Goal: Transaction & Acquisition: Book appointment/travel/reservation

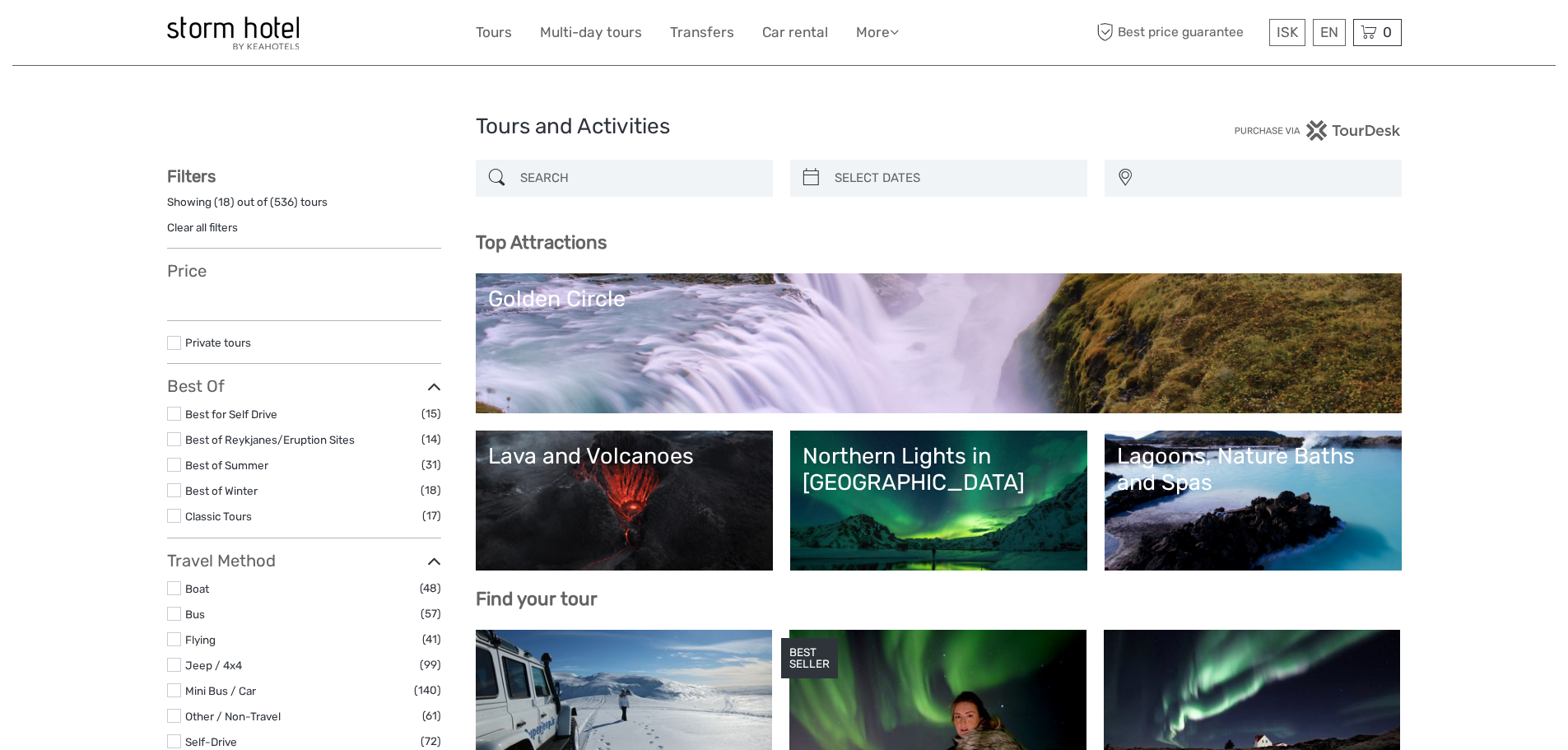
select select
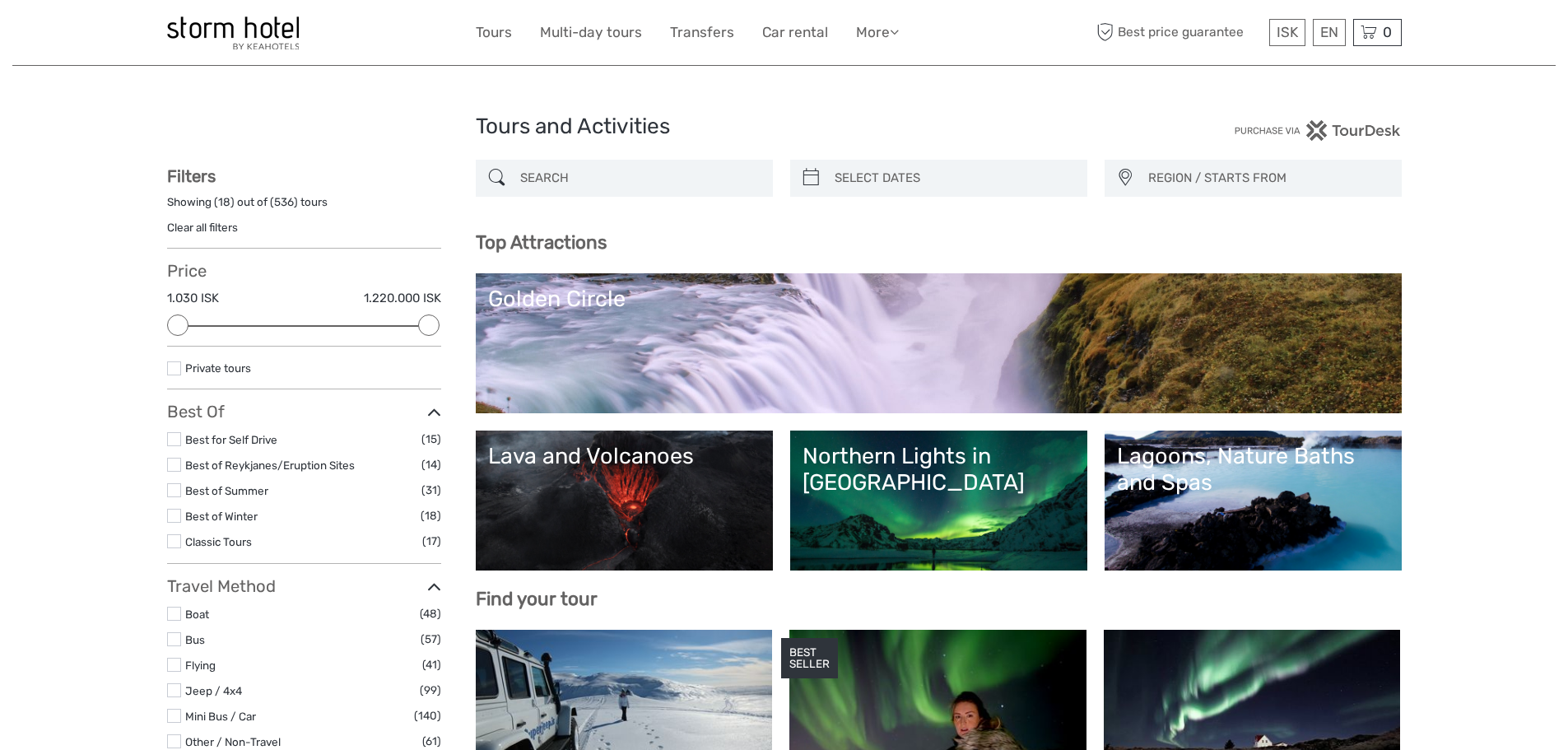
type input "06/09/2025"
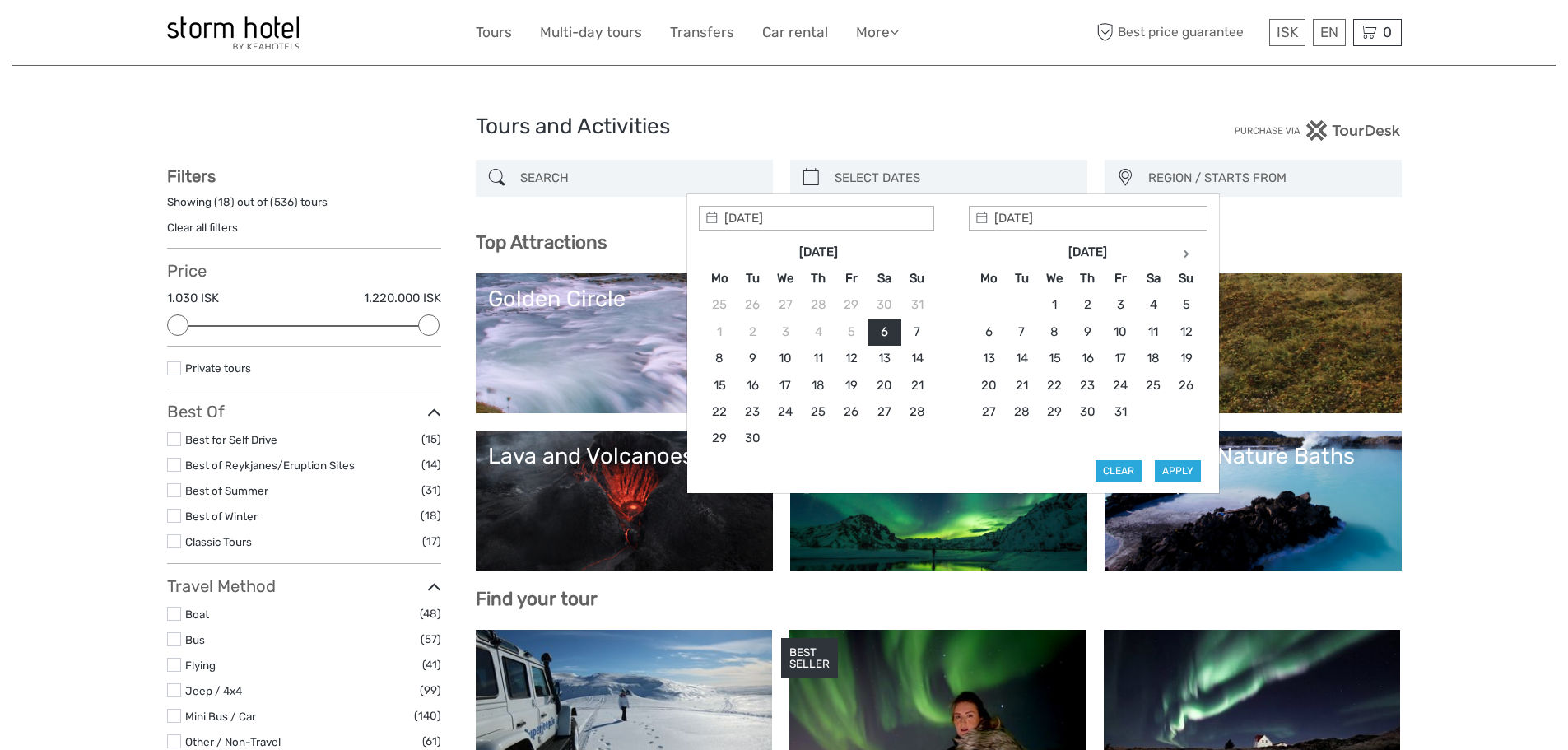
click at [856, 170] on input "search" at bounding box center [953, 178] width 251 height 29
click at [1181, 253] on th at bounding box center [1185, 252] width 33 height 26
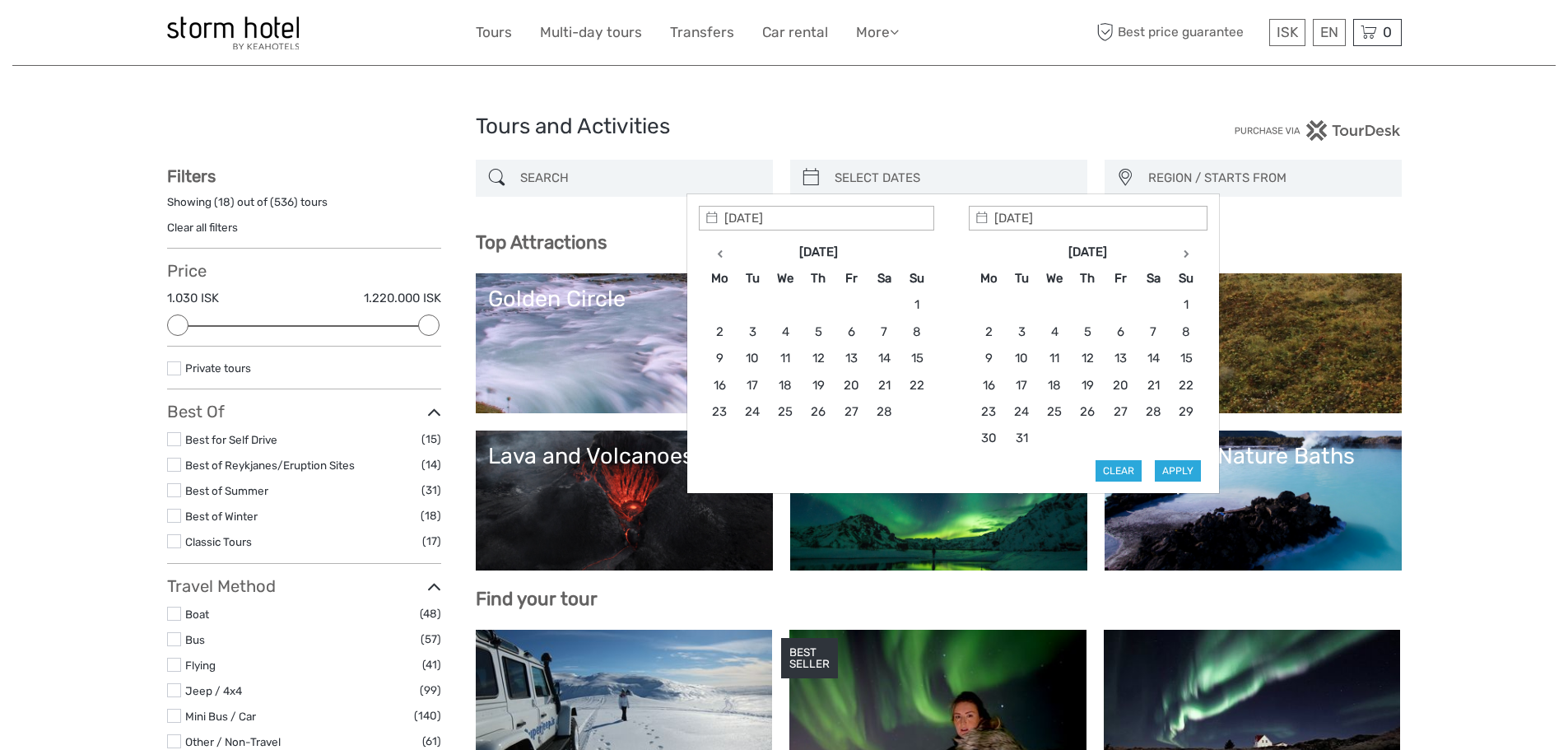
click at [1181, 253] on th at bounding box center [1185, 252] width 33 height 26
type input "10/08/2026"
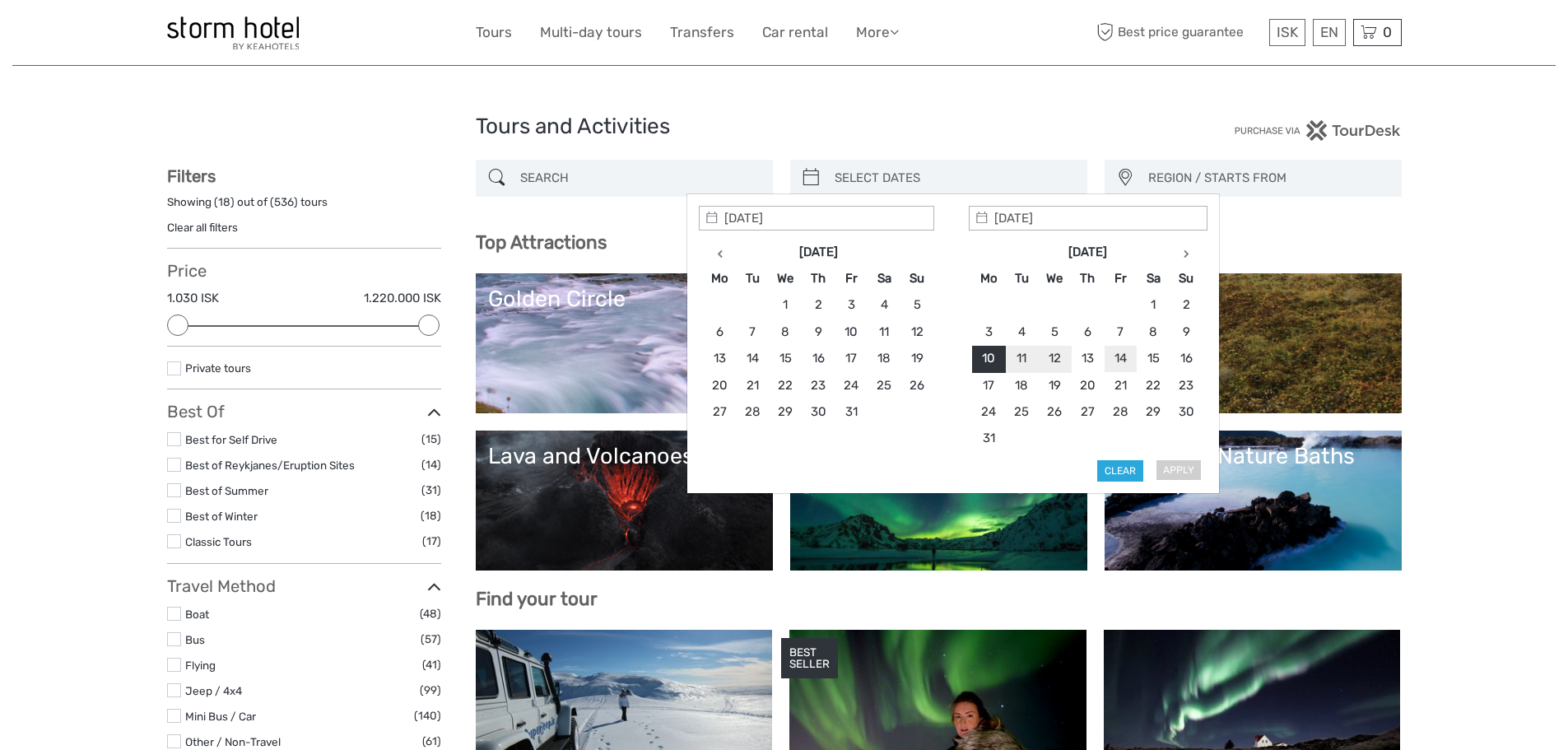
type input "14/08/2026"
type input "10/08/2026"
click at [1185, 472] on button "Apply" at bounding box center [1178, 471] width 46 height 21
type input "10/08/2026 - 14/08/2026"
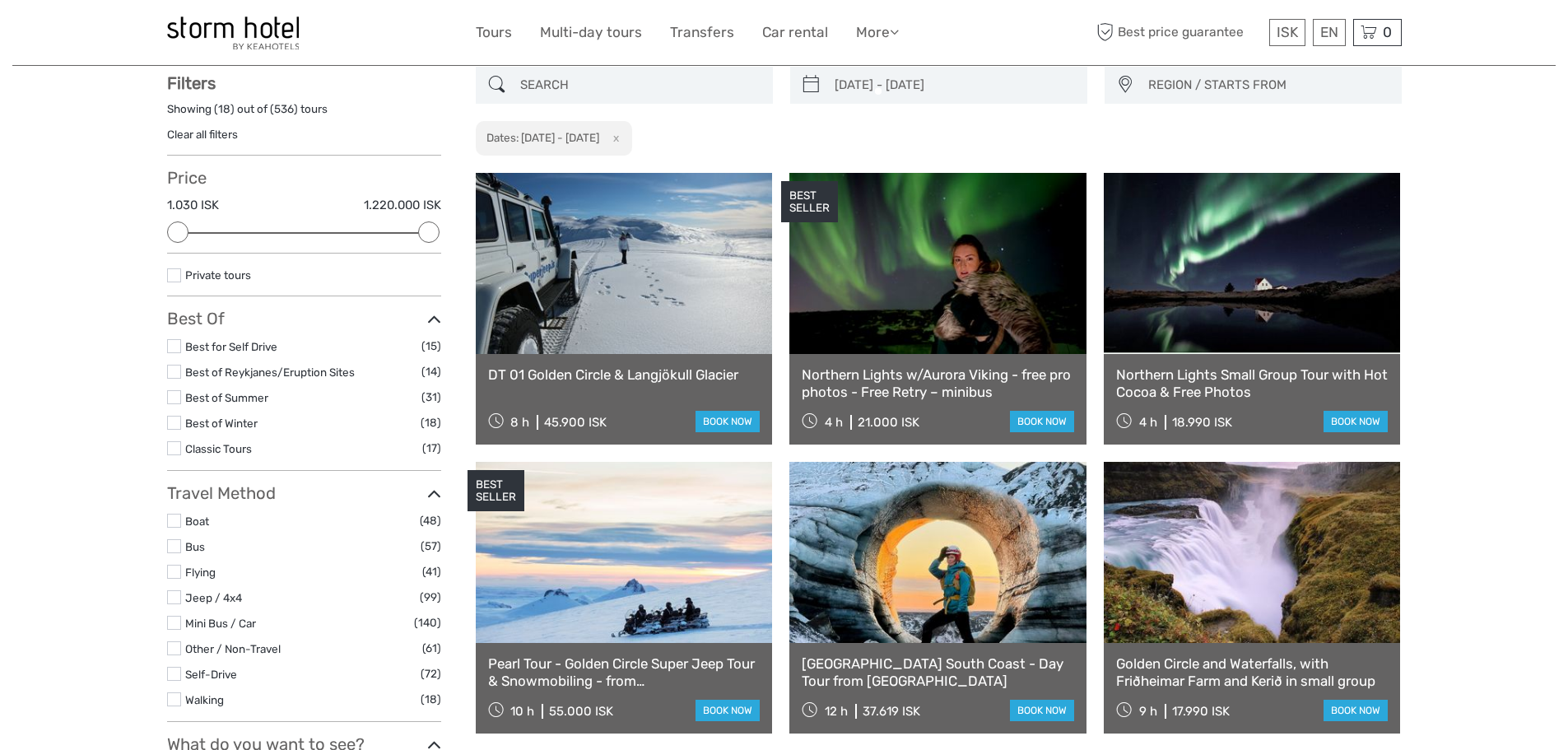
scroll to position [93, 0]
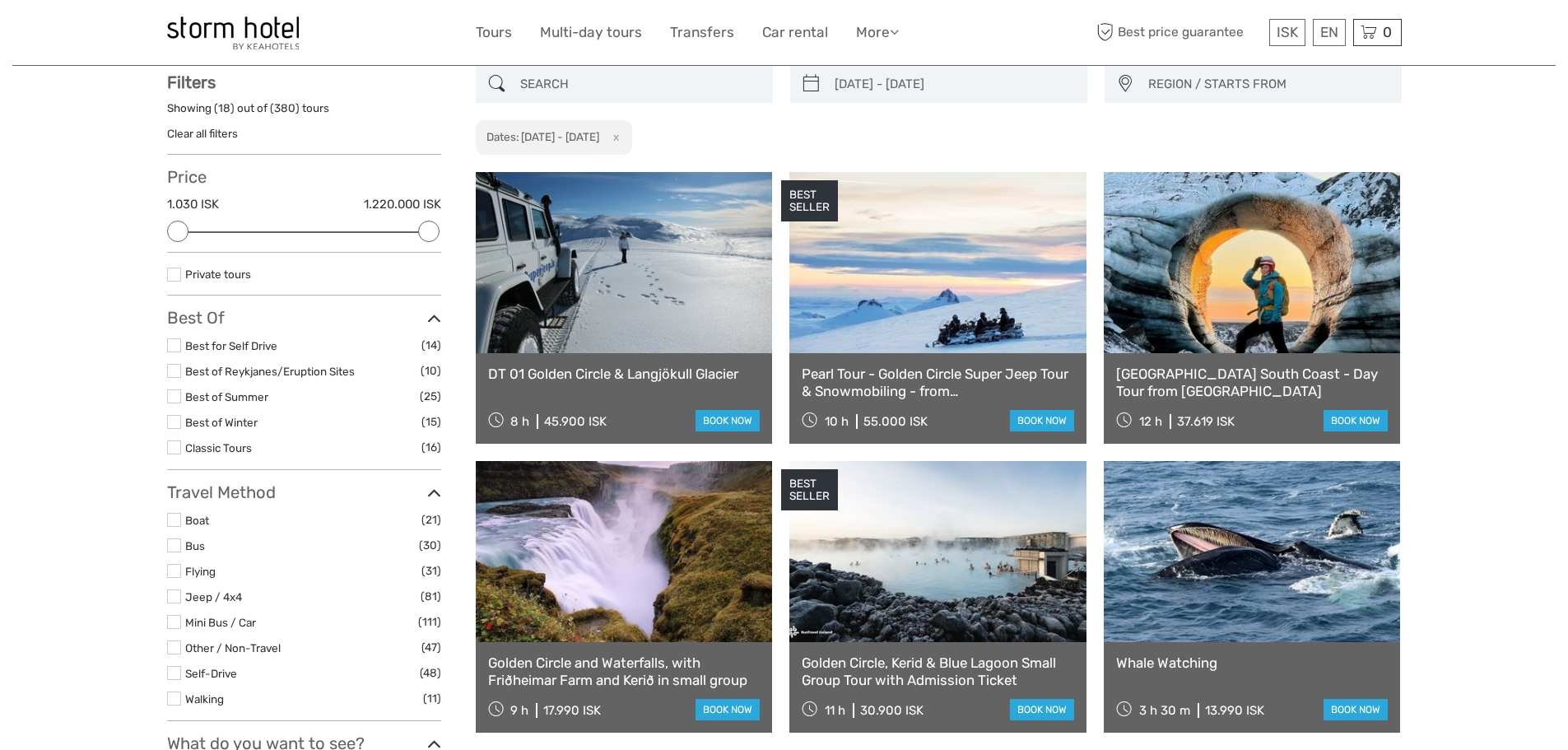
click at [1229, 90] on span "REGION / STARTS FROM" at bounding box center [1267, 84] width 253 height 27
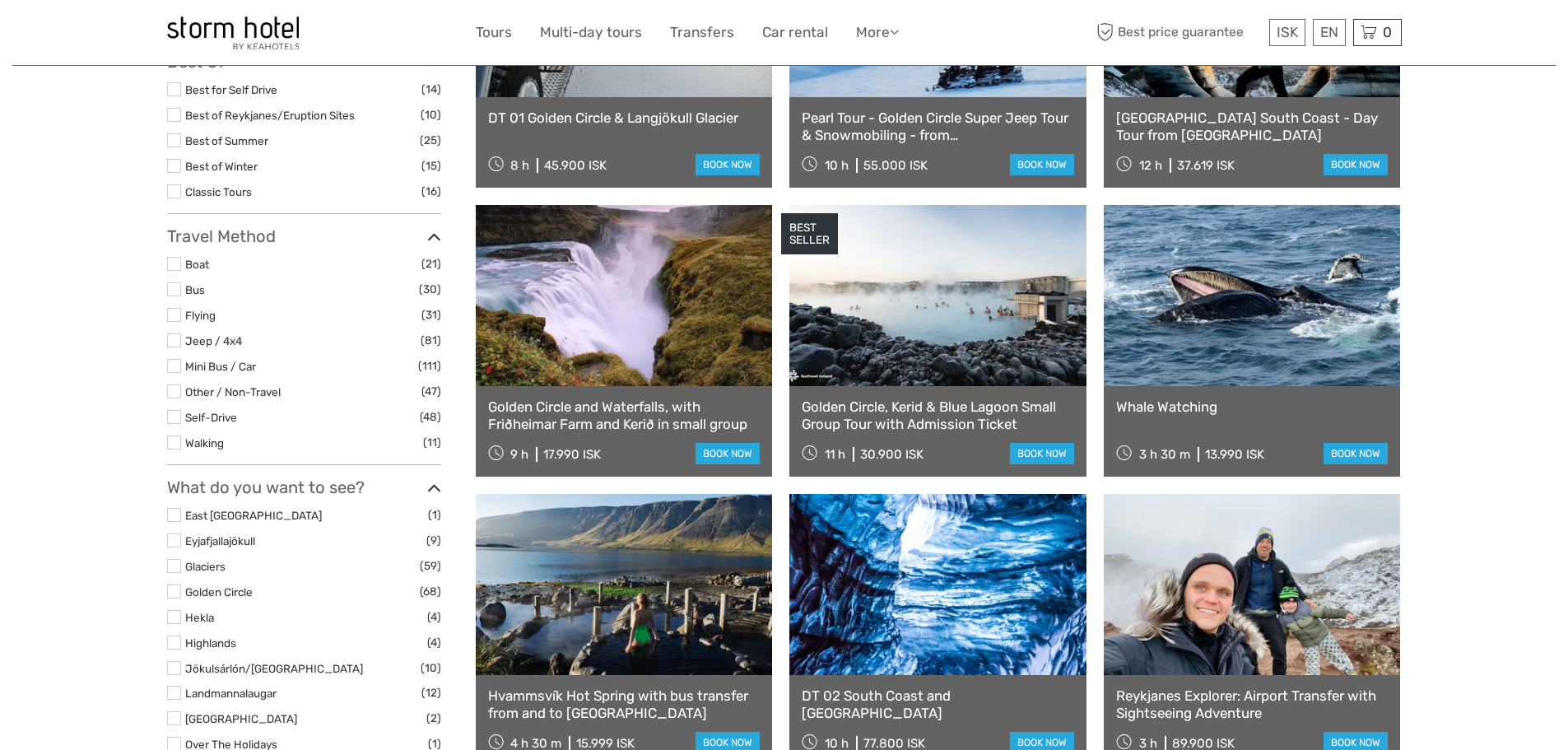
scroll to position [258, 0]
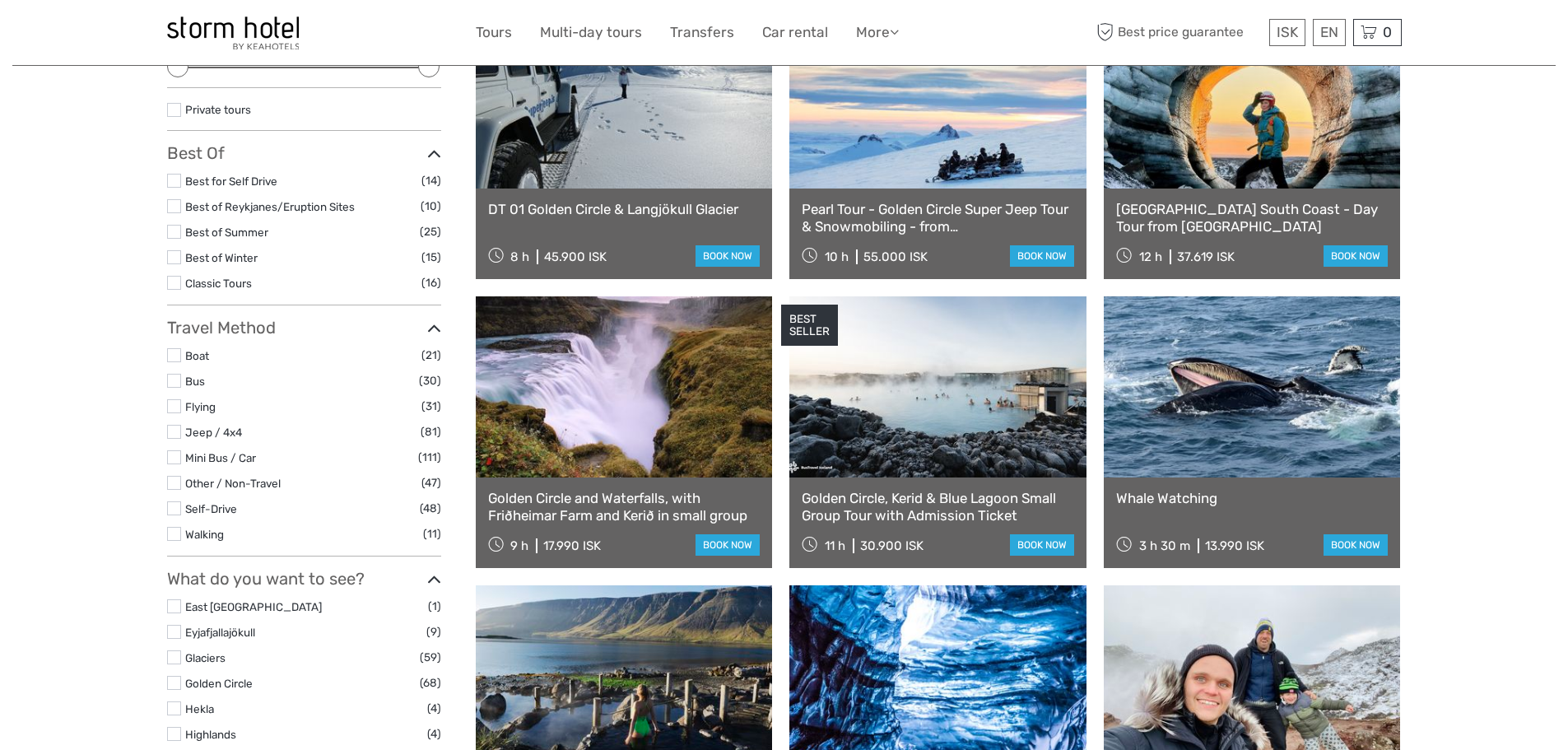
drag, startPoint x: 175, startPoint y: 354, endPoint x: 175, endPoint y: 367, distance: 13.0
click at [175, 359] on label at bounding box center [175, 355] width 14 height 14
click at [0, 0] on input "checkbox" at bounding box center [0, 0] width 0 height 0
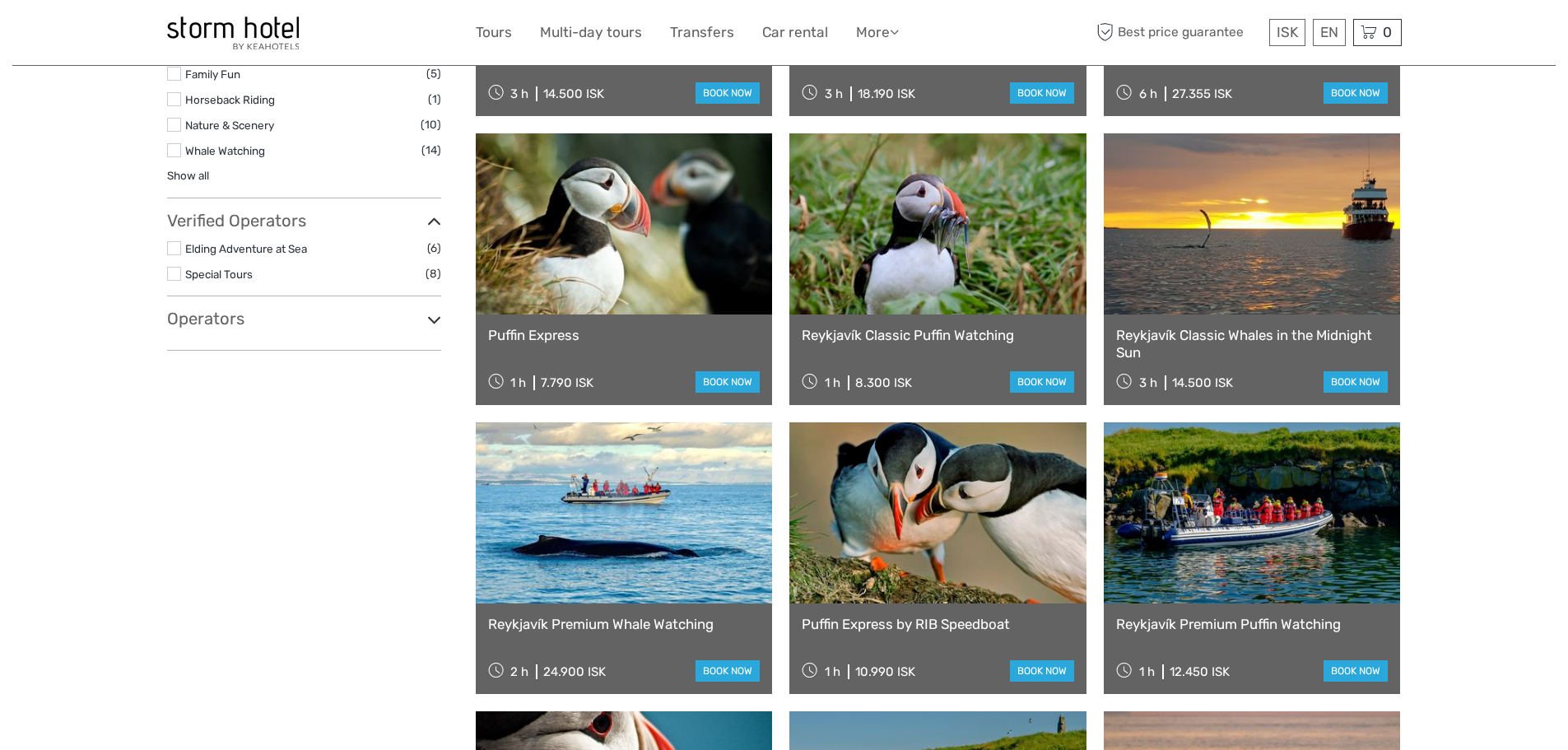
scroll to position [670, 0]
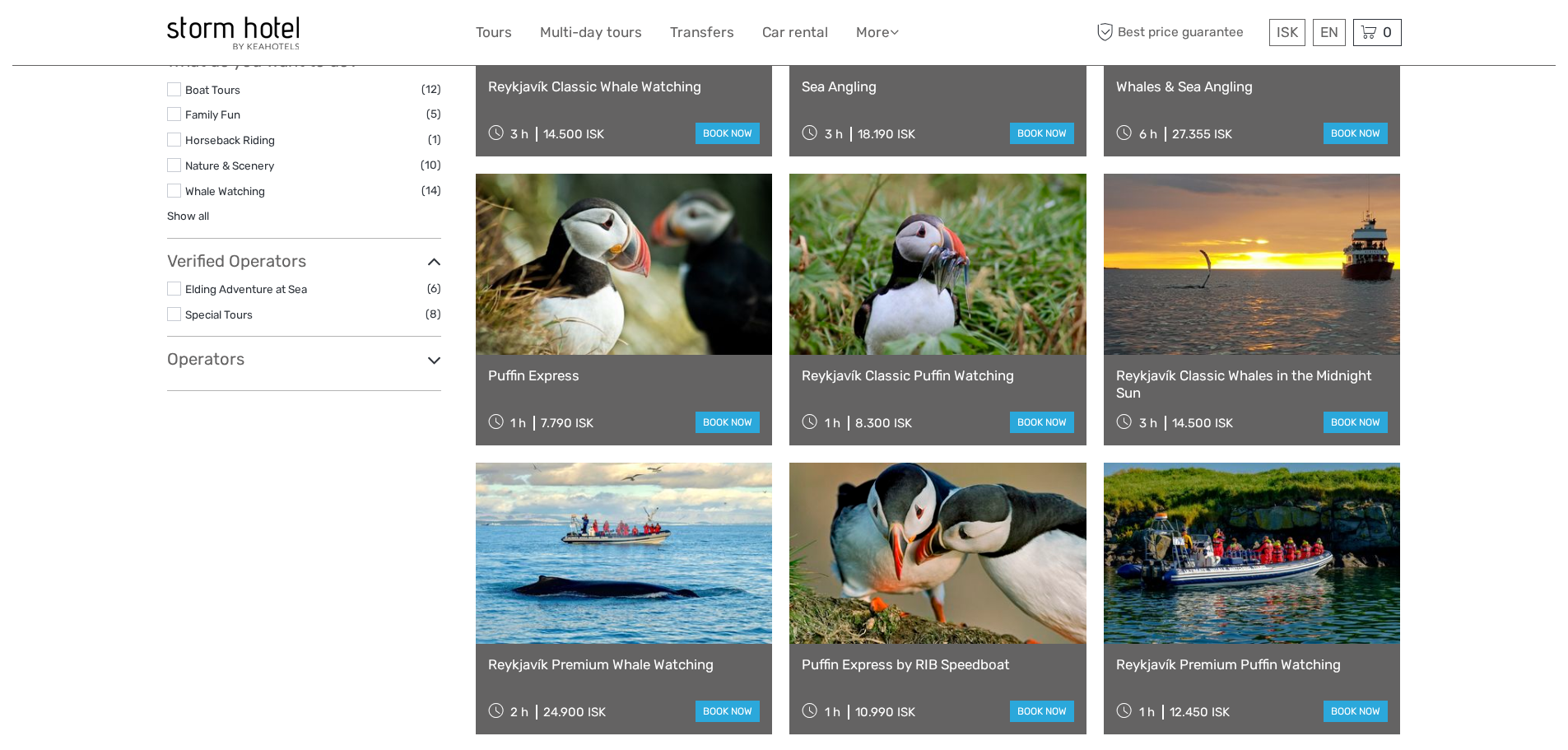
click at [1212, 325] on link at bounding box center [1252, 264] width 297 height 181
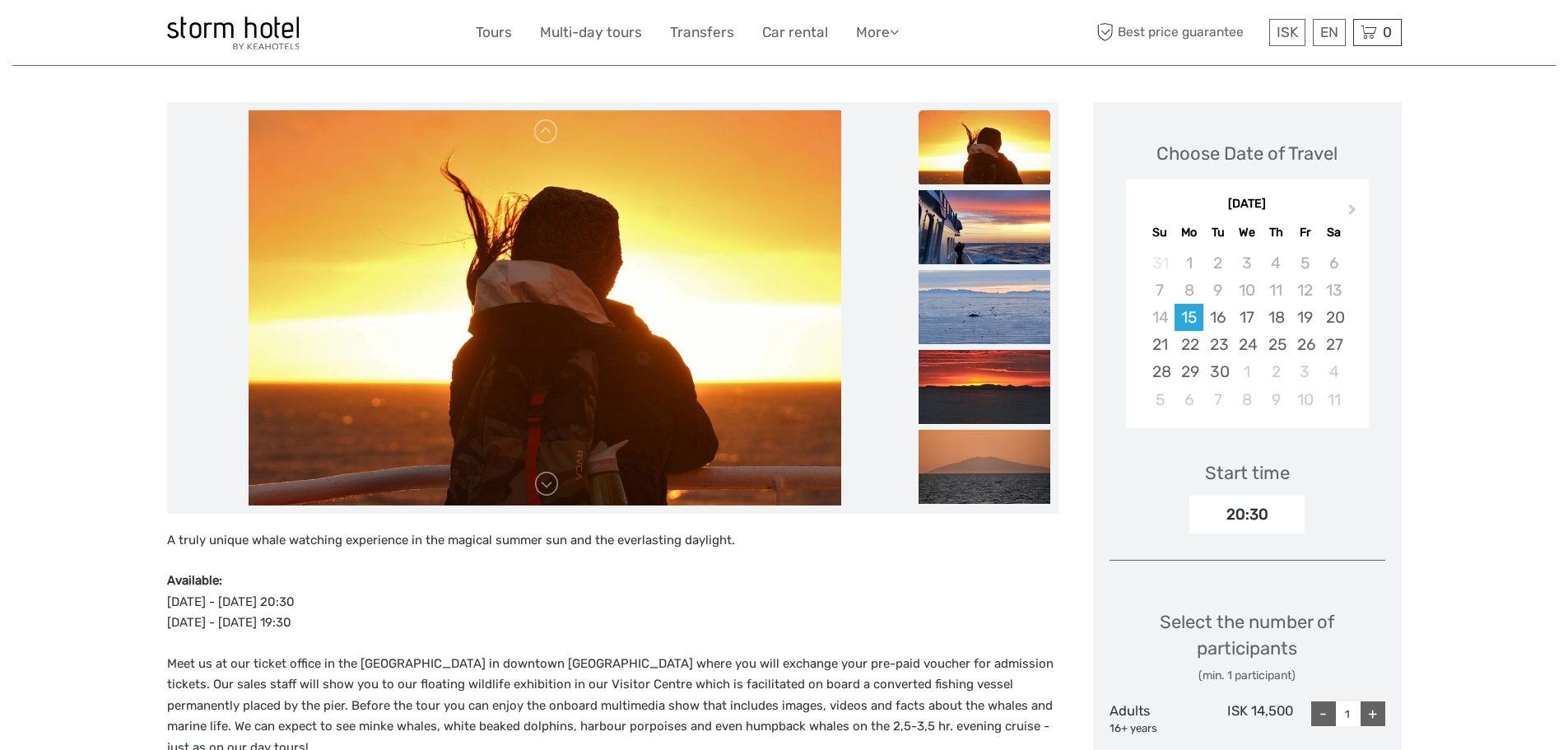
scroll to position [165, 0]
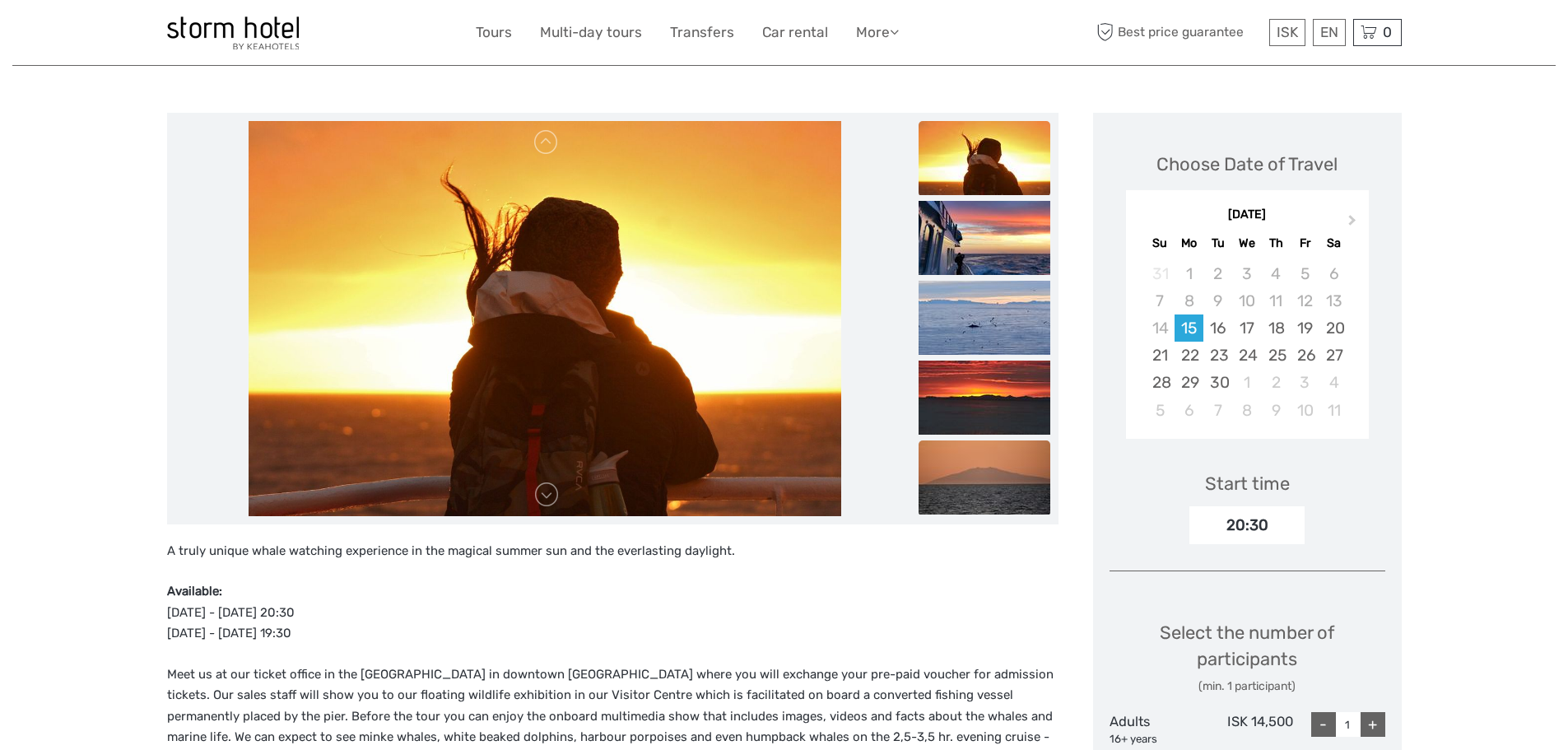
click at [984, 493] on img at bounding box center [984, 478] width 131 height 74
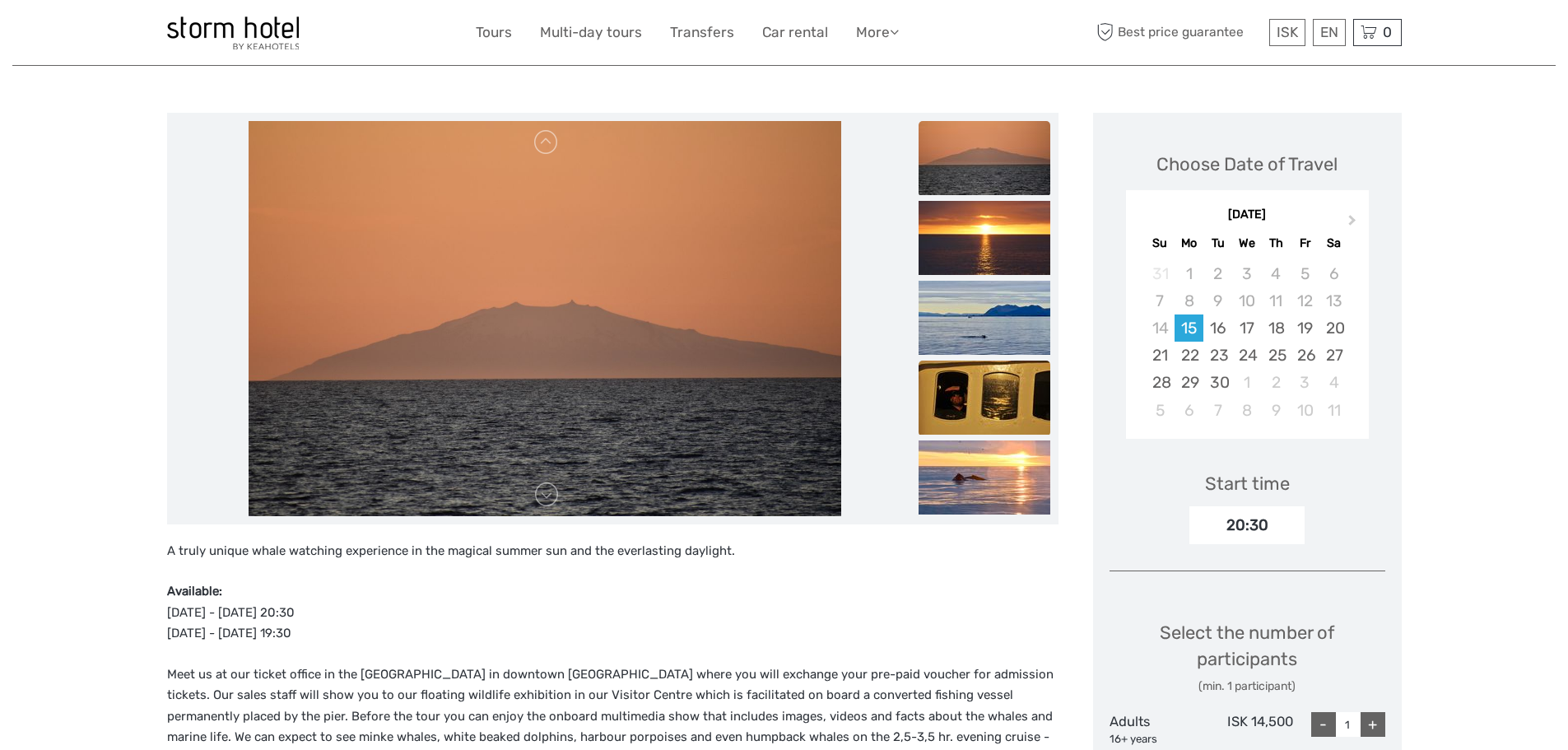
click at [983, 415] on img at bounding box center [984, 397] width 131 height 74
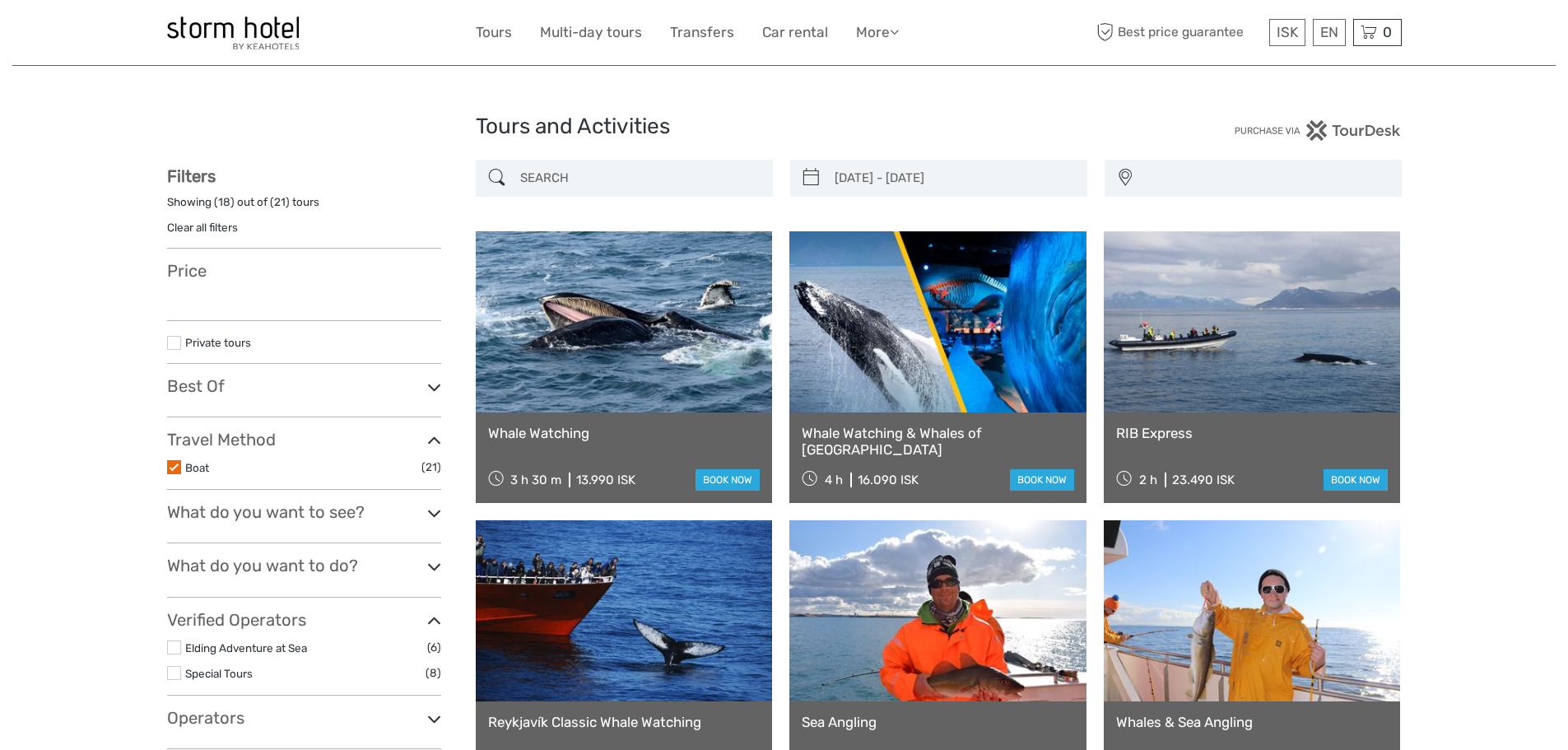
select select
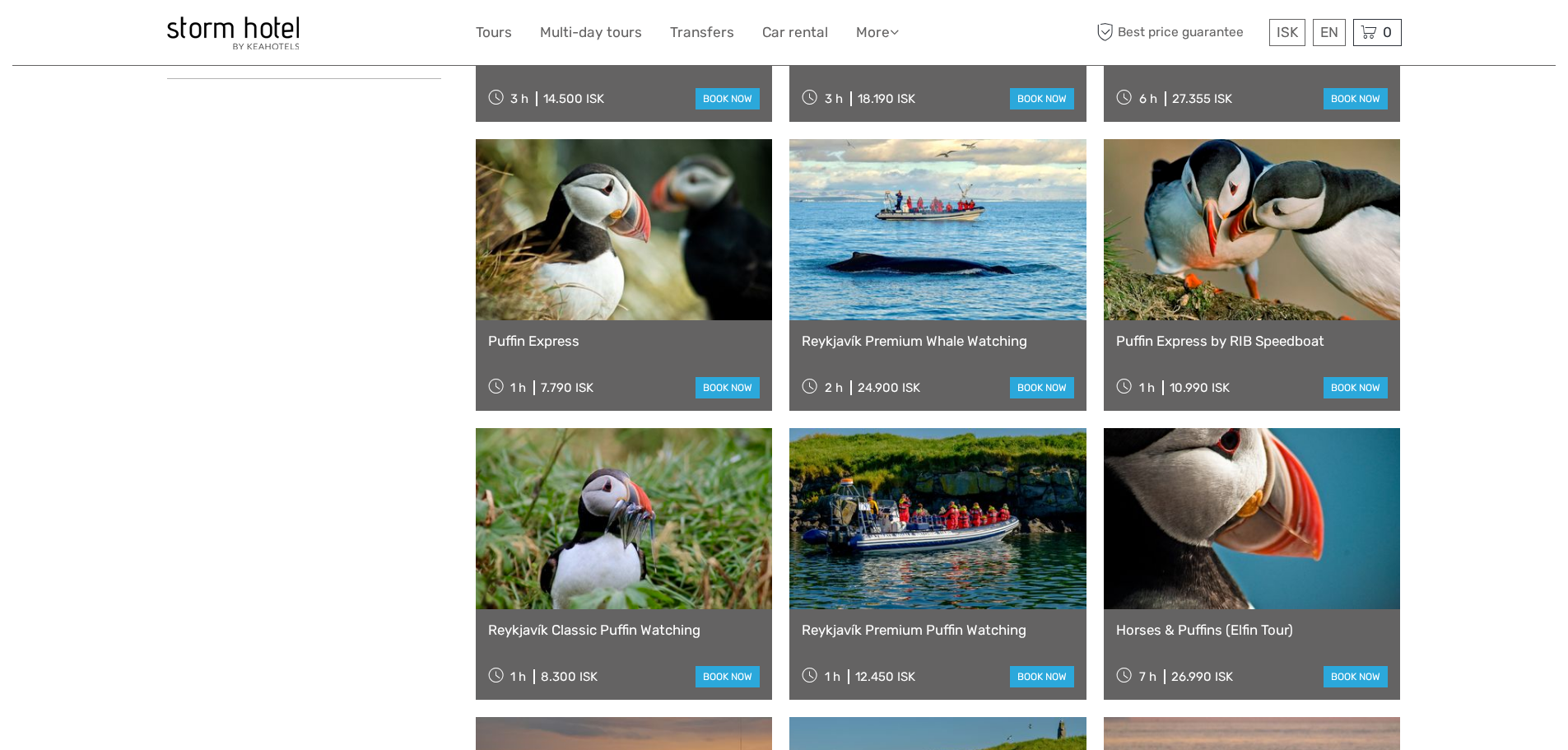
type input "09/08/2026 - 13/08/2026"
select select
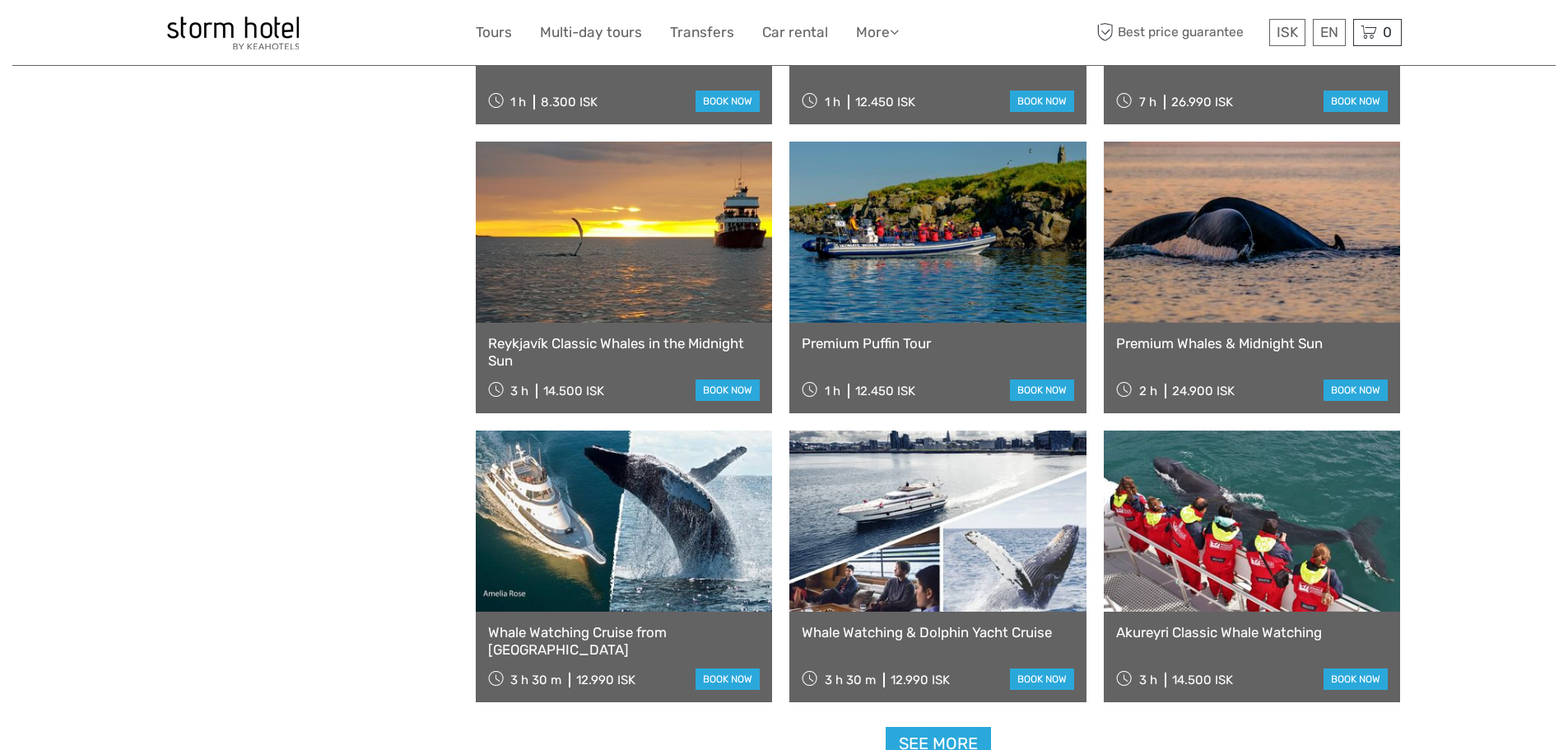
scroll to position [1410, 0]
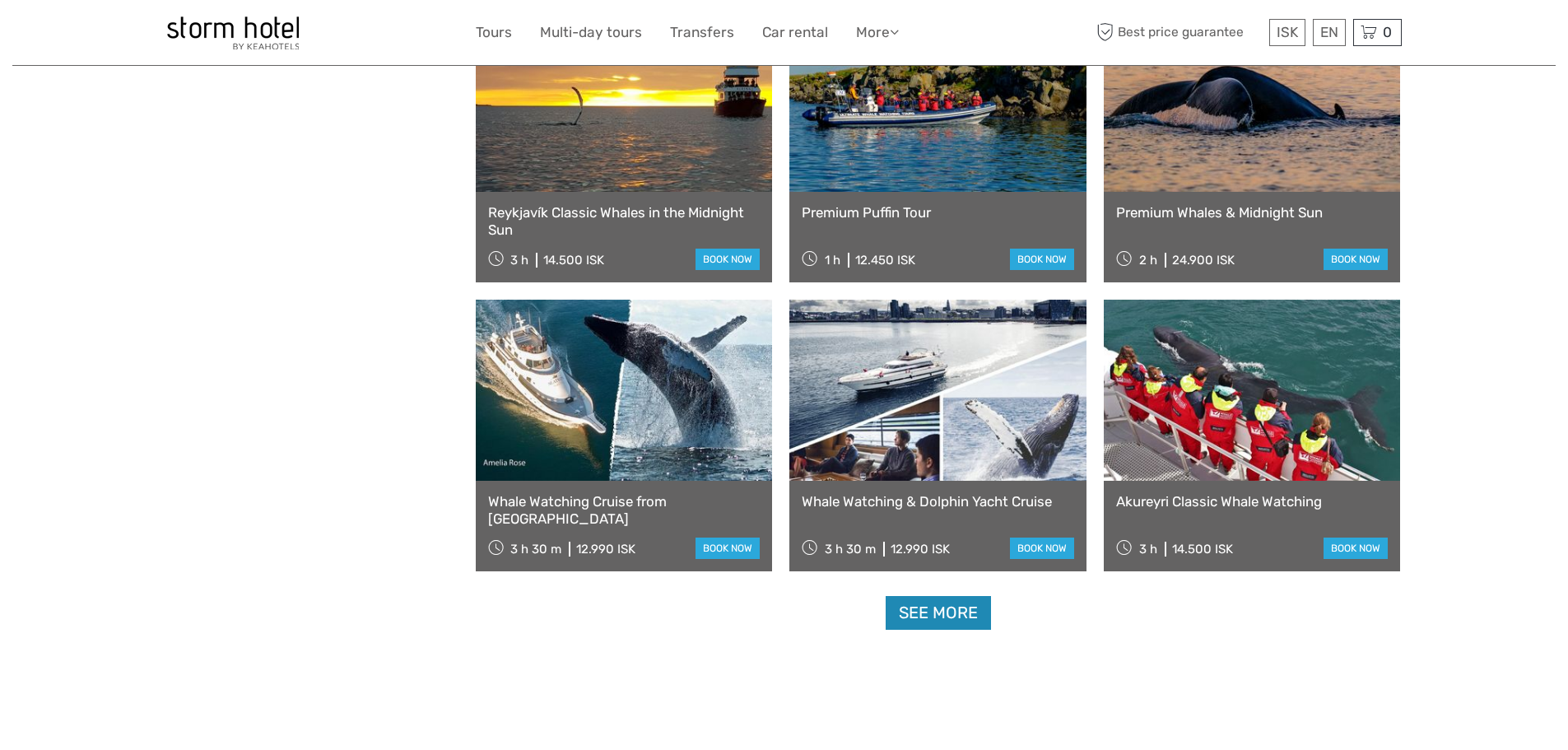
click at [903, 614] on link "See more" at bounding box center [939, 613] width 106 height 33
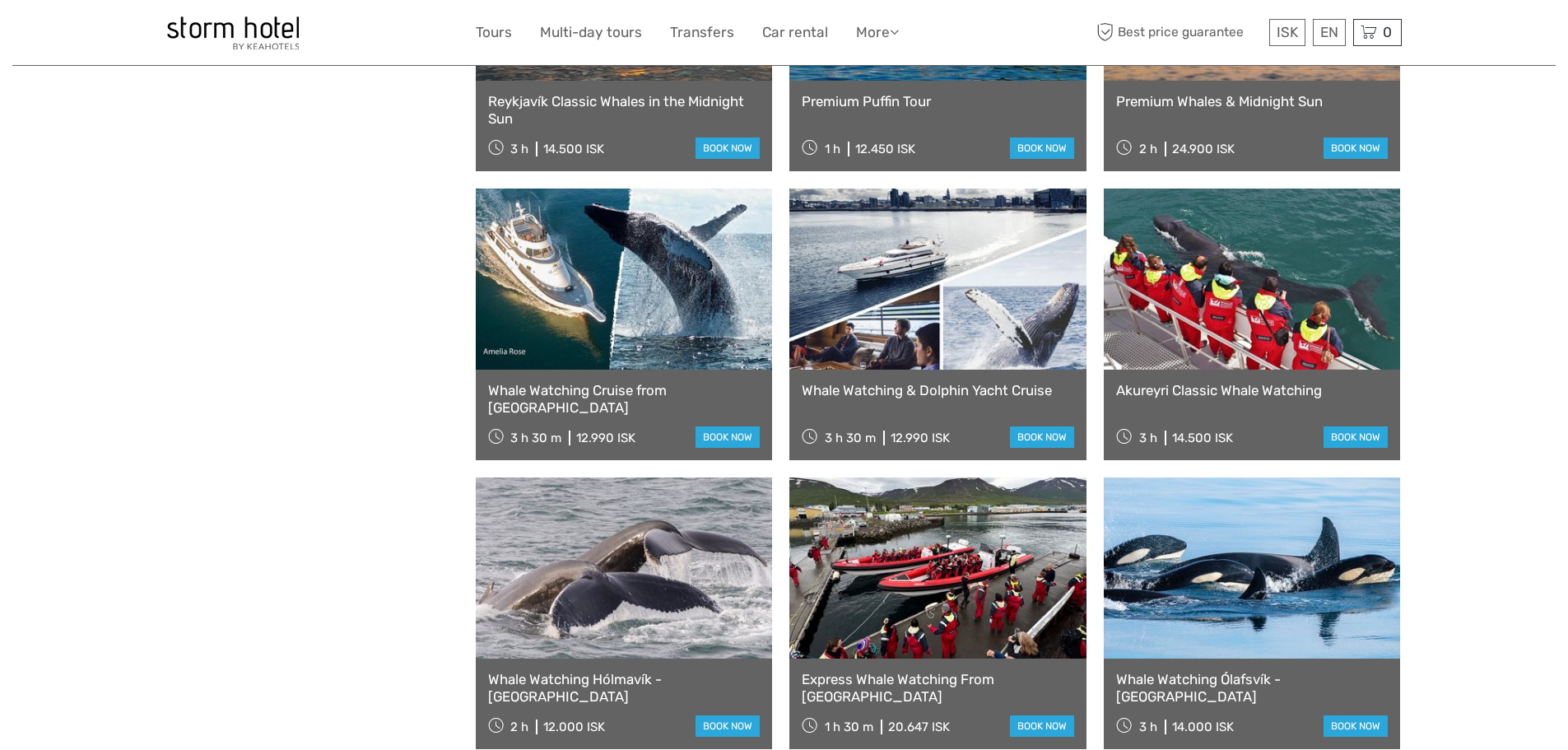
scroll to position [1493, 0]
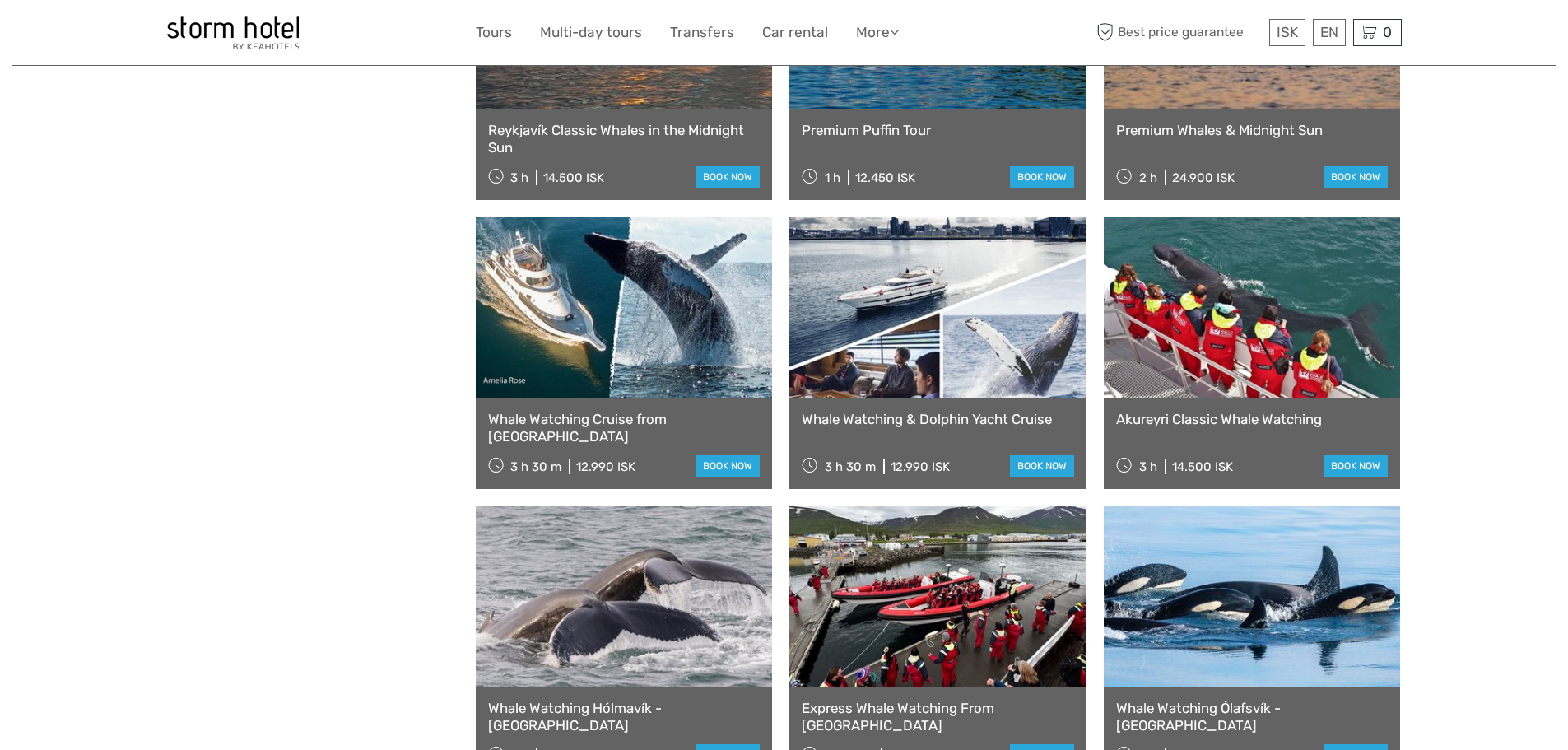
click at [630, 323] on link at bounding box center [624, 308] width 297 height 181
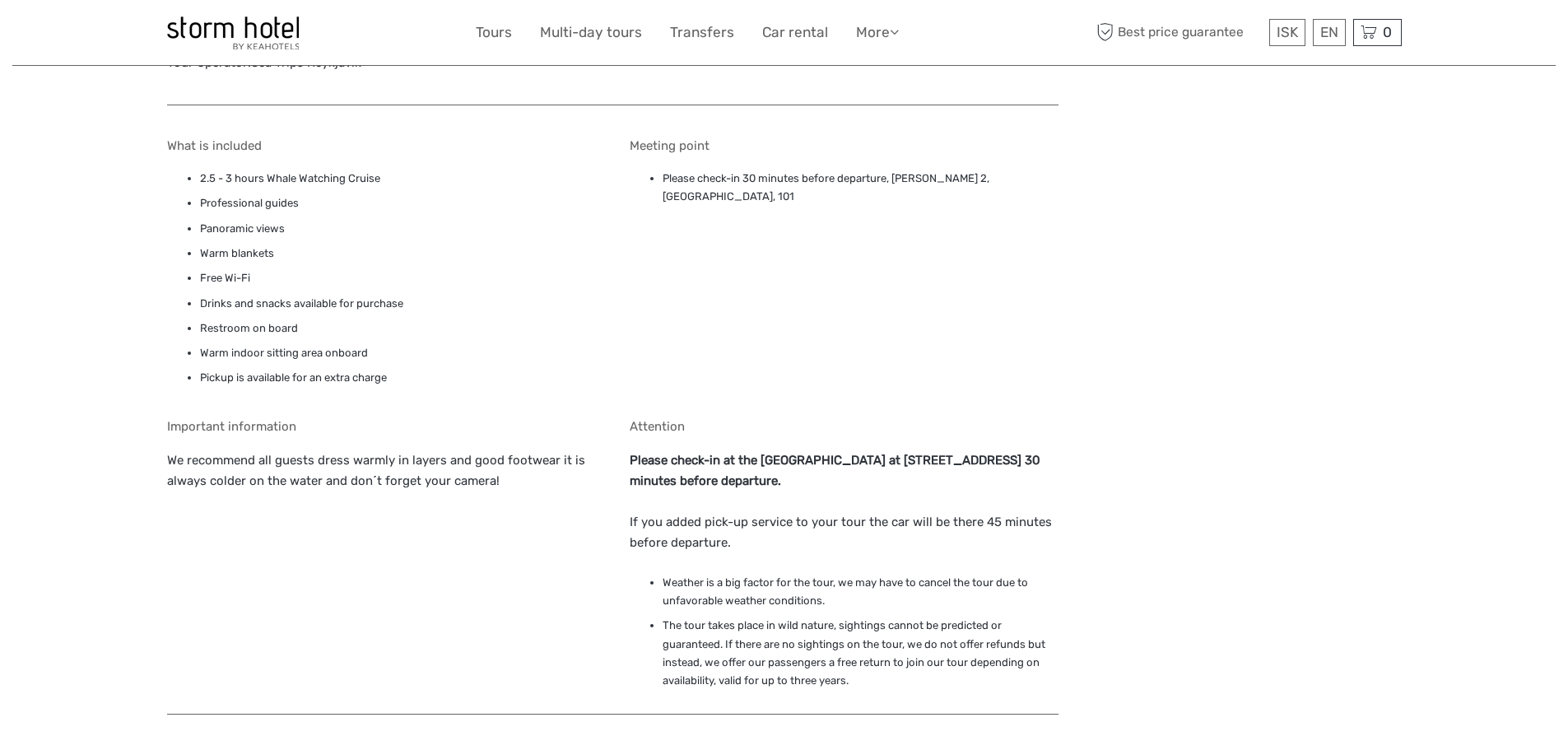
scroll to position [1317, 0]
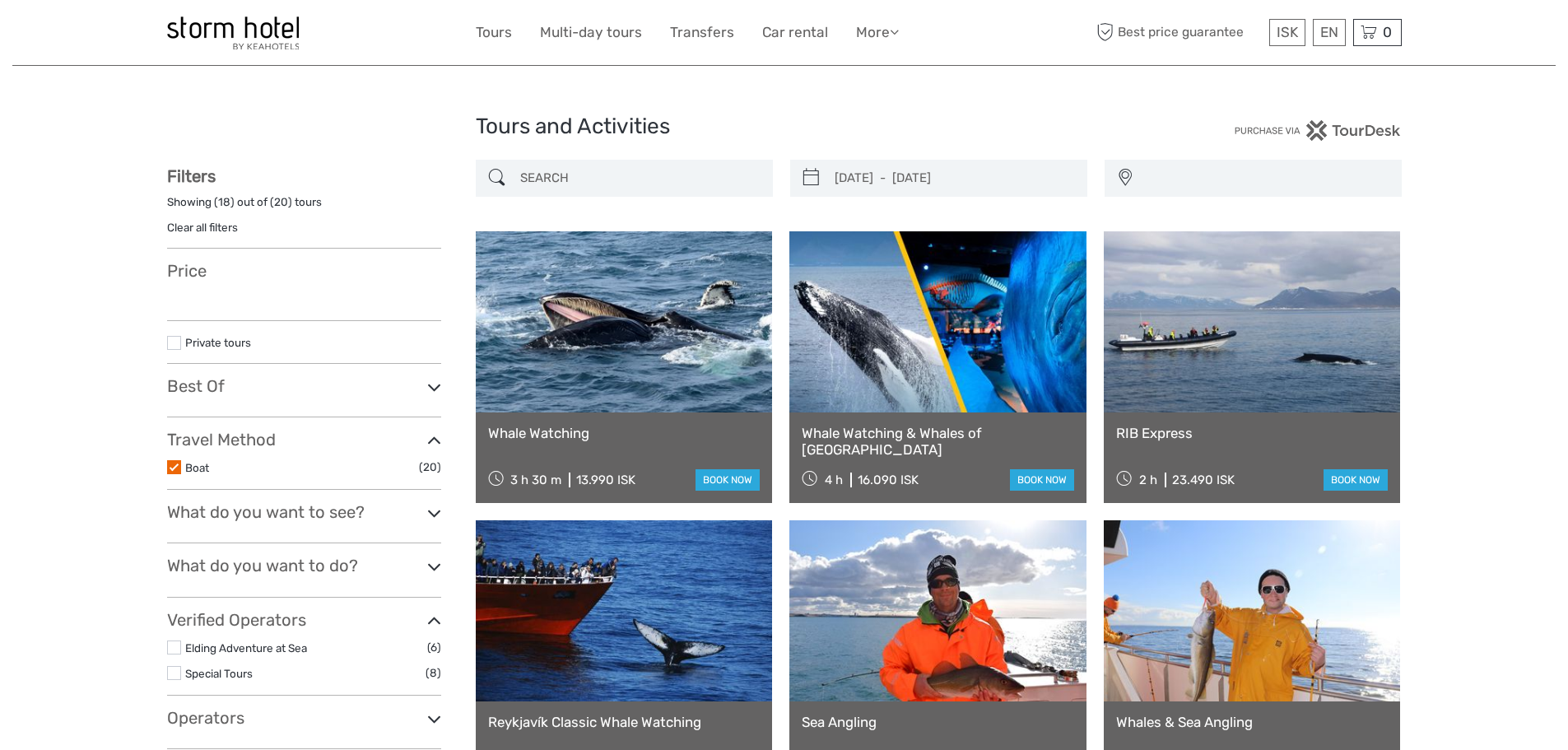
select select
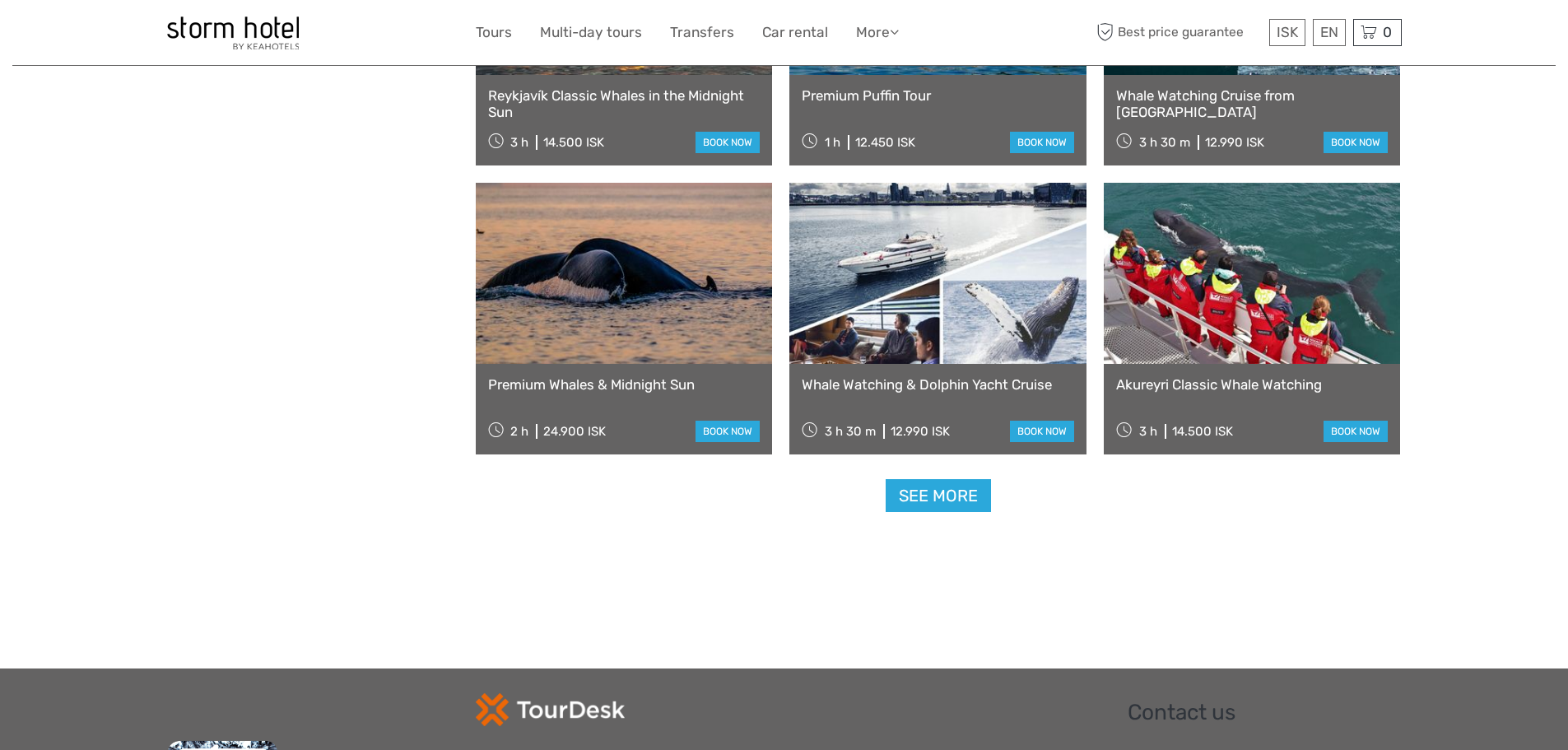
type input "[DATE] - [DATE]"
select select
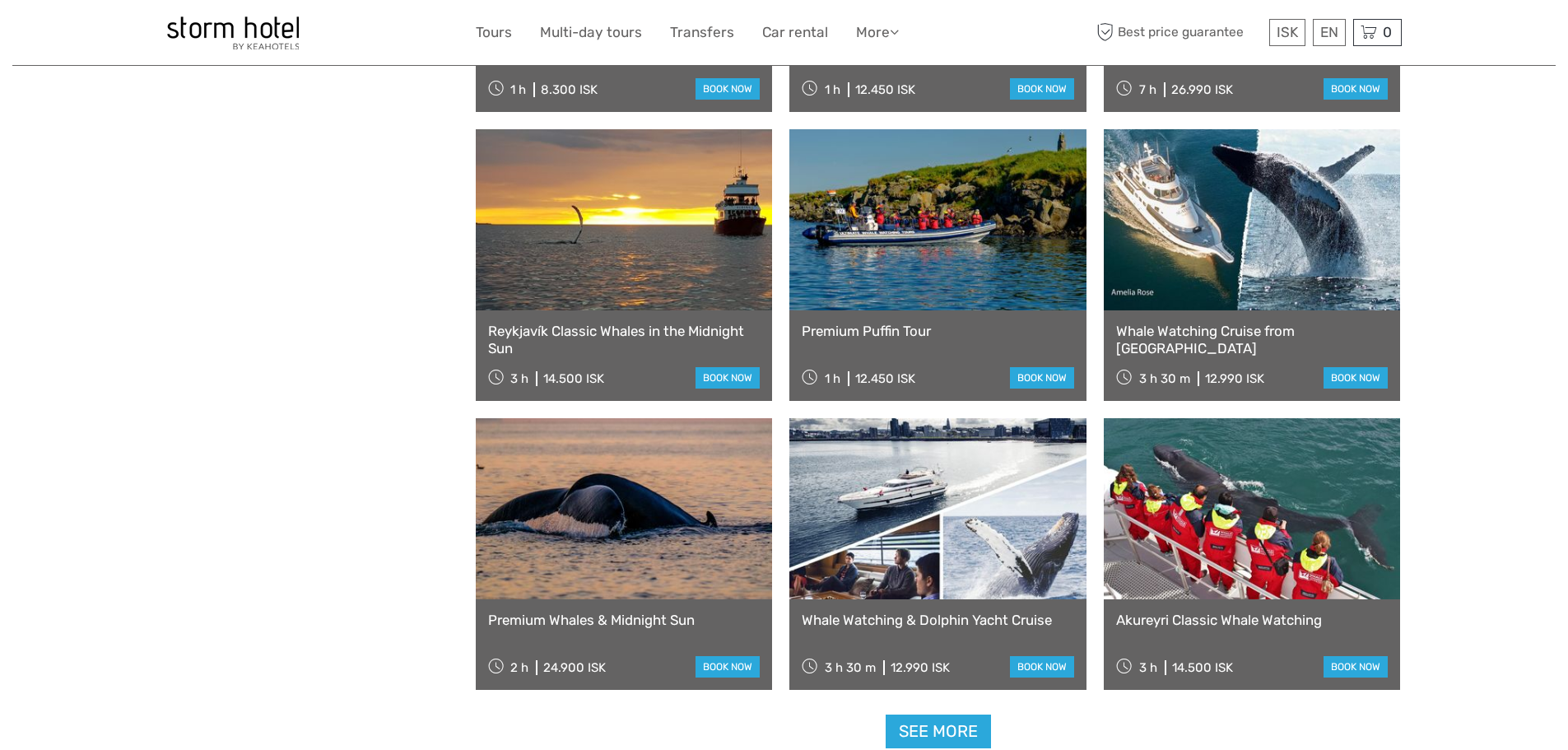
scroll to position [1328, 0]
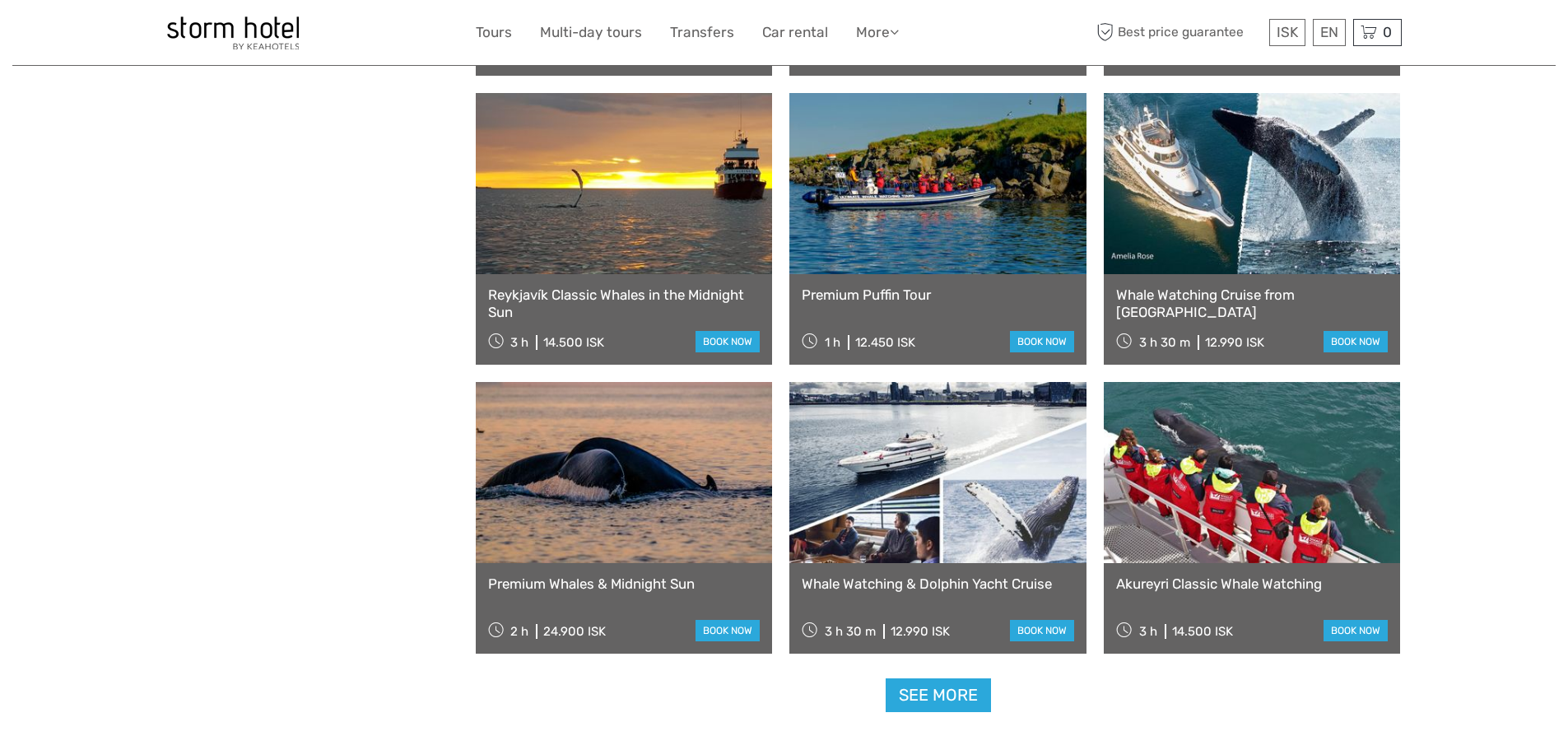
click at [894, 479] on link at bounding box center [937, 472] width 297 height 181
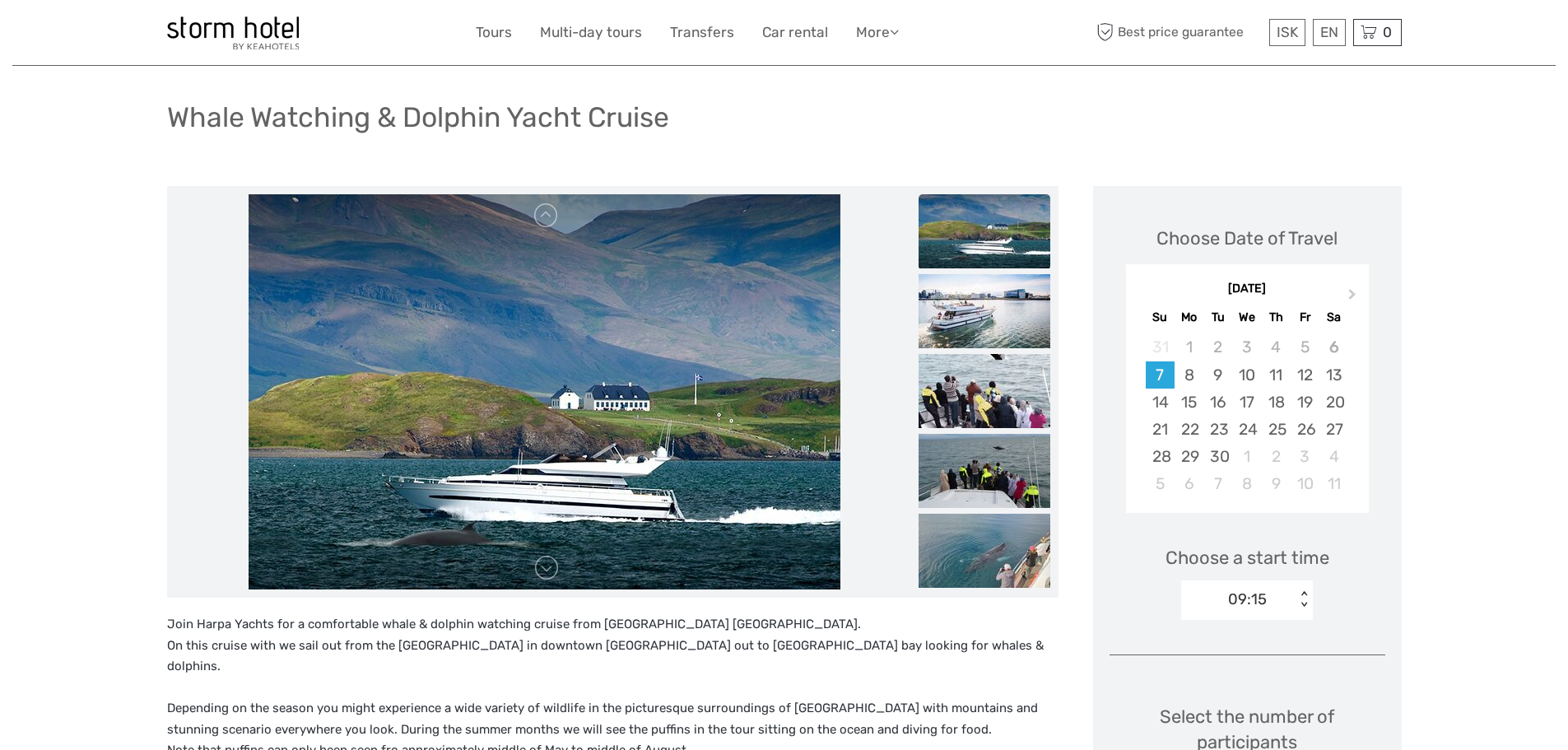
scroll to position [82, 0]
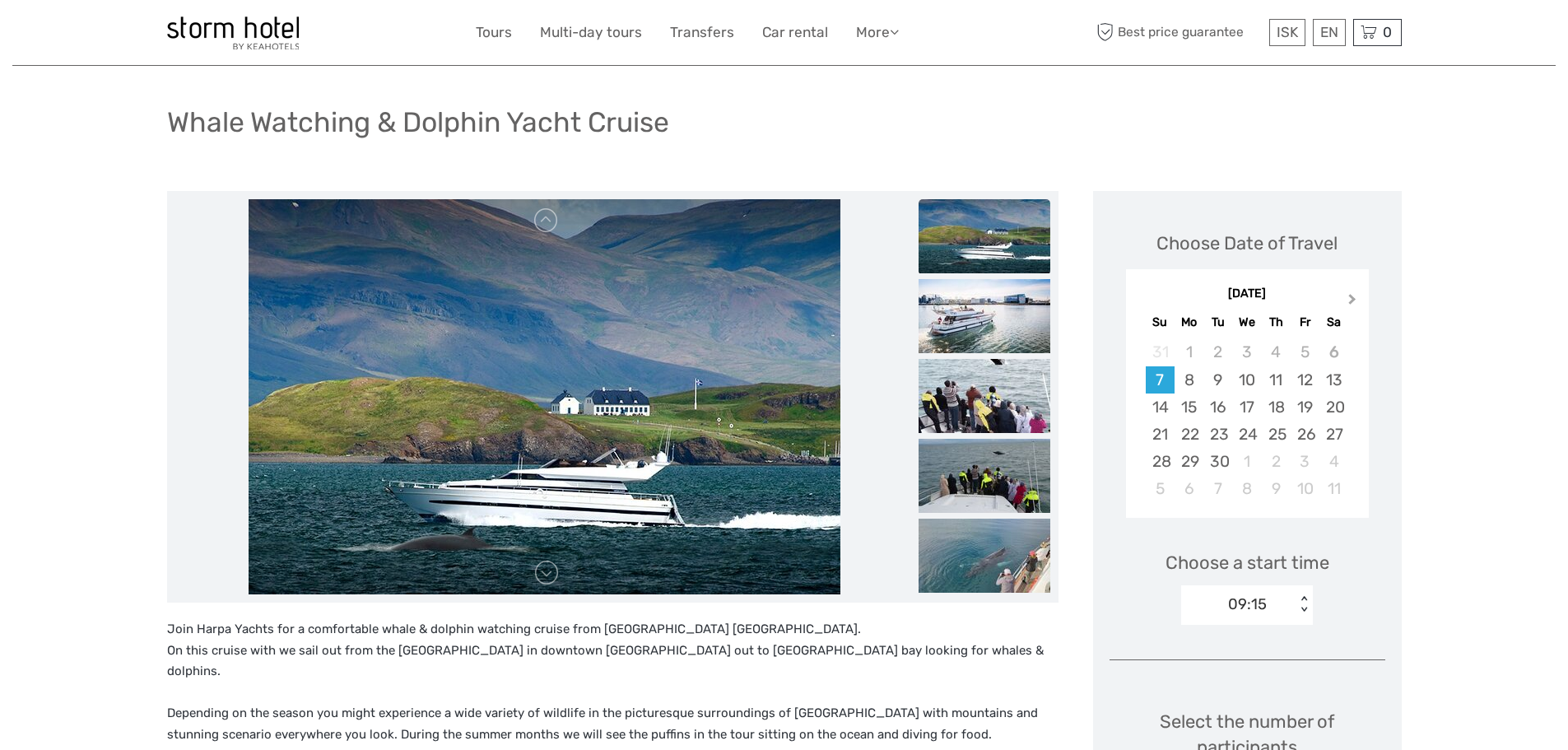
click at [1356, 304] on button "Next Month" at bounding box center [1354, 303] width 26 height 26
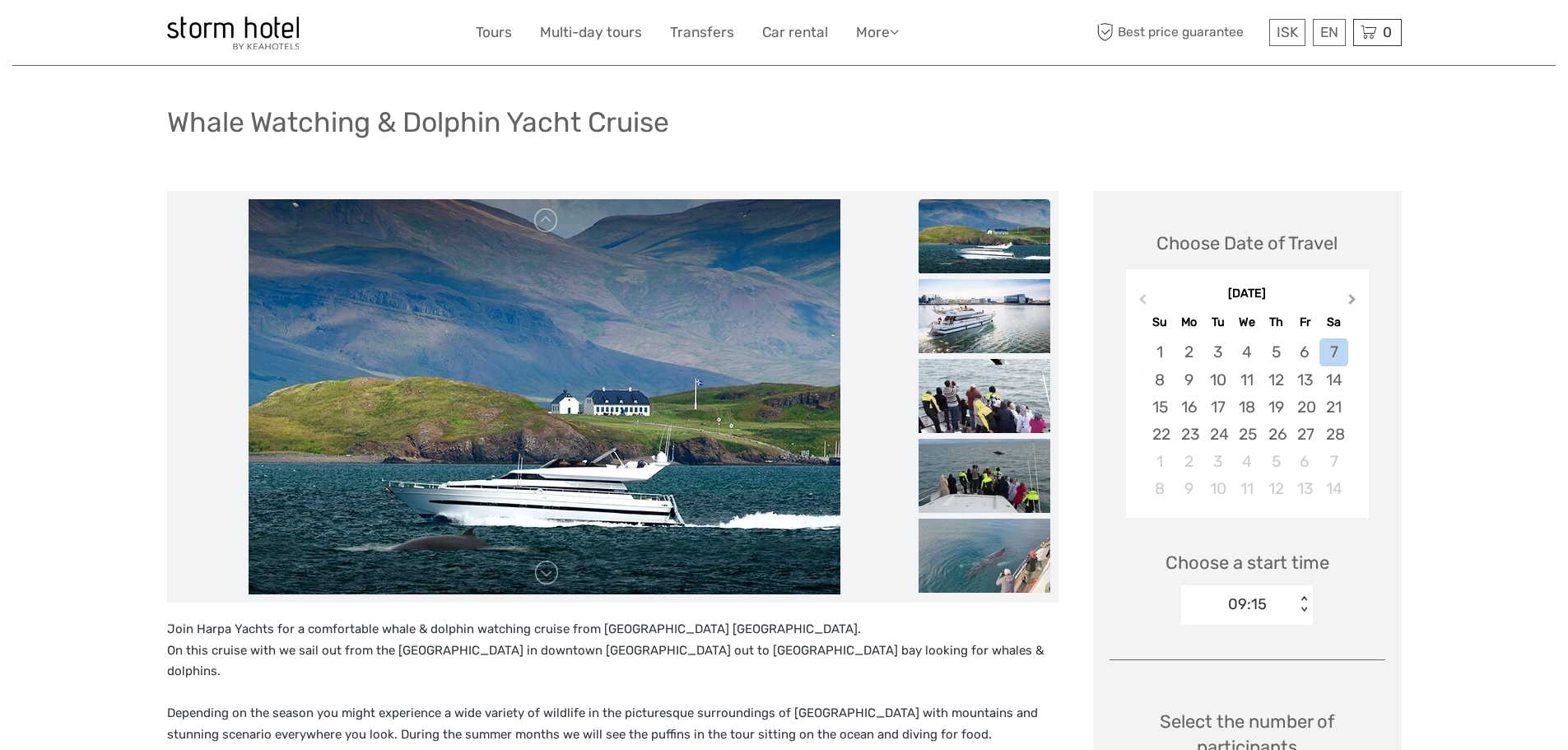
click at [1356, 304] on button "Next Month" at bounding box center [1354, 303] width 26 height 26
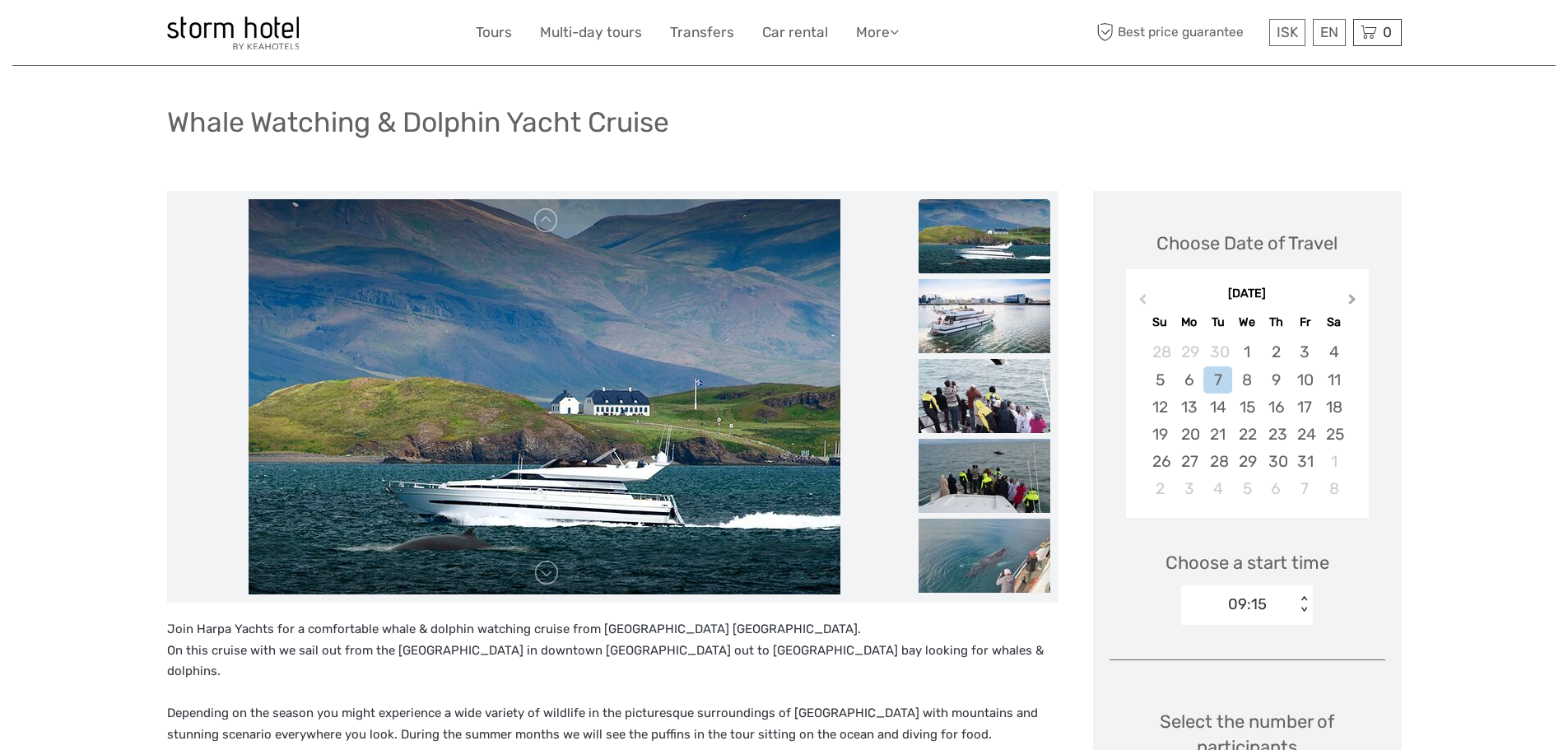
click at [1356, 304] on button "Next Month" at bounding box center [1354, 303] width 26 height 26
click at [1221, 416] on div "11" at bounding box center [1217, 406] width 29 height 27
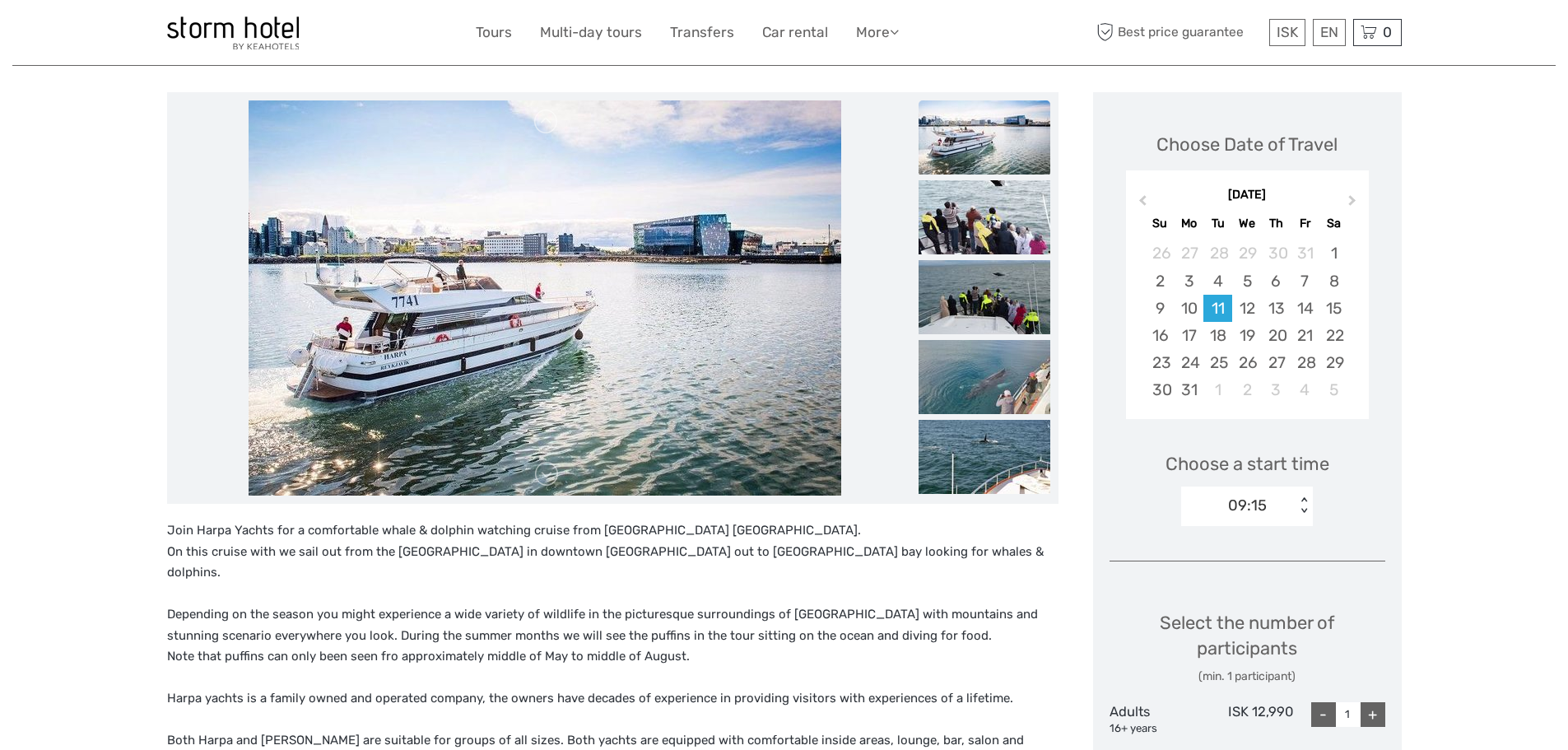
scroll to position [329, 0]
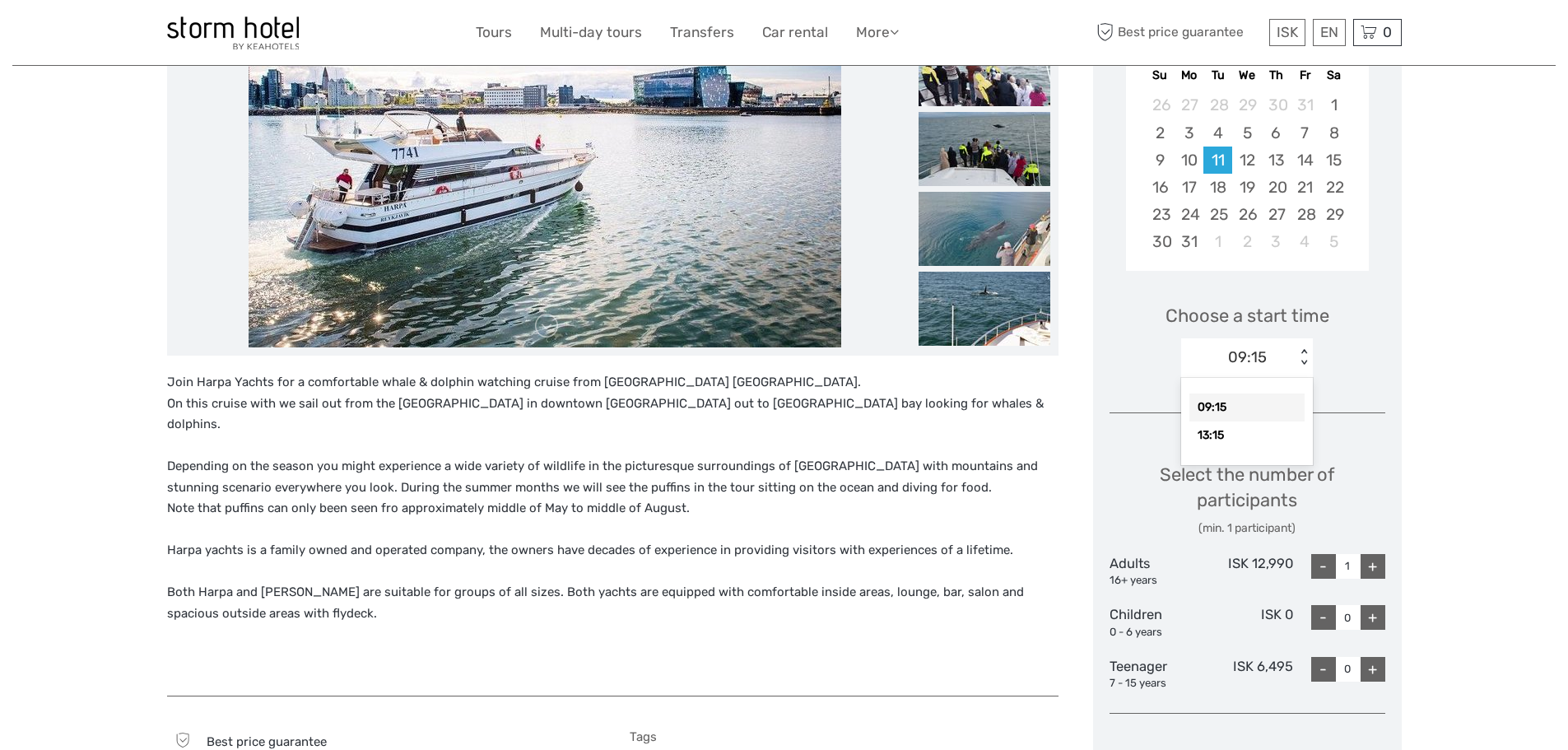
click at [1280, 363] on div "09:15" at bounding box center [1238, 357] width 115 height 25
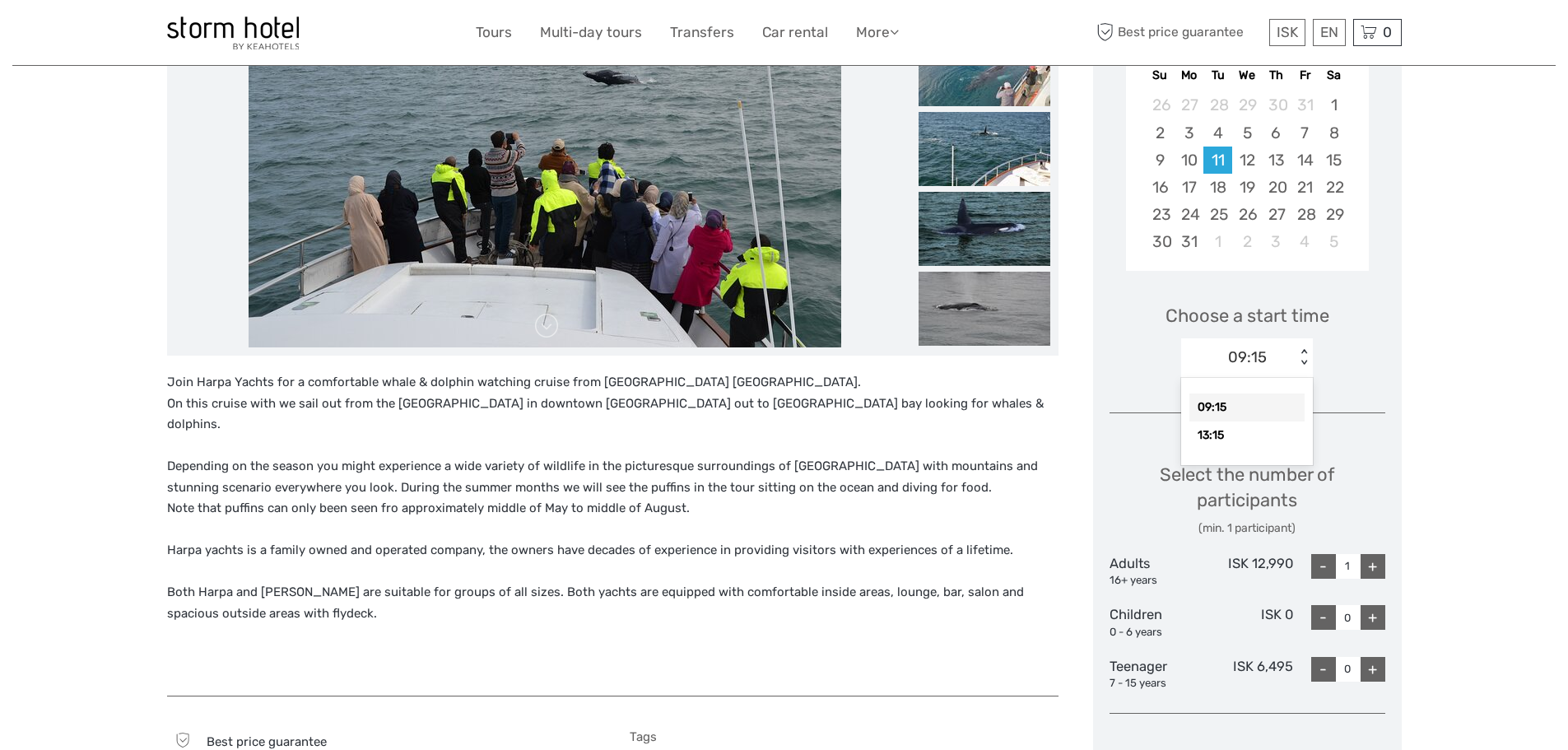
click at [1282, 368] on div "09:15" at bounding box center [1238, 357] width 115 height 25
click at [1223, 438] on div "13:15" at bounding box center [1246, 435] width 115 height 28
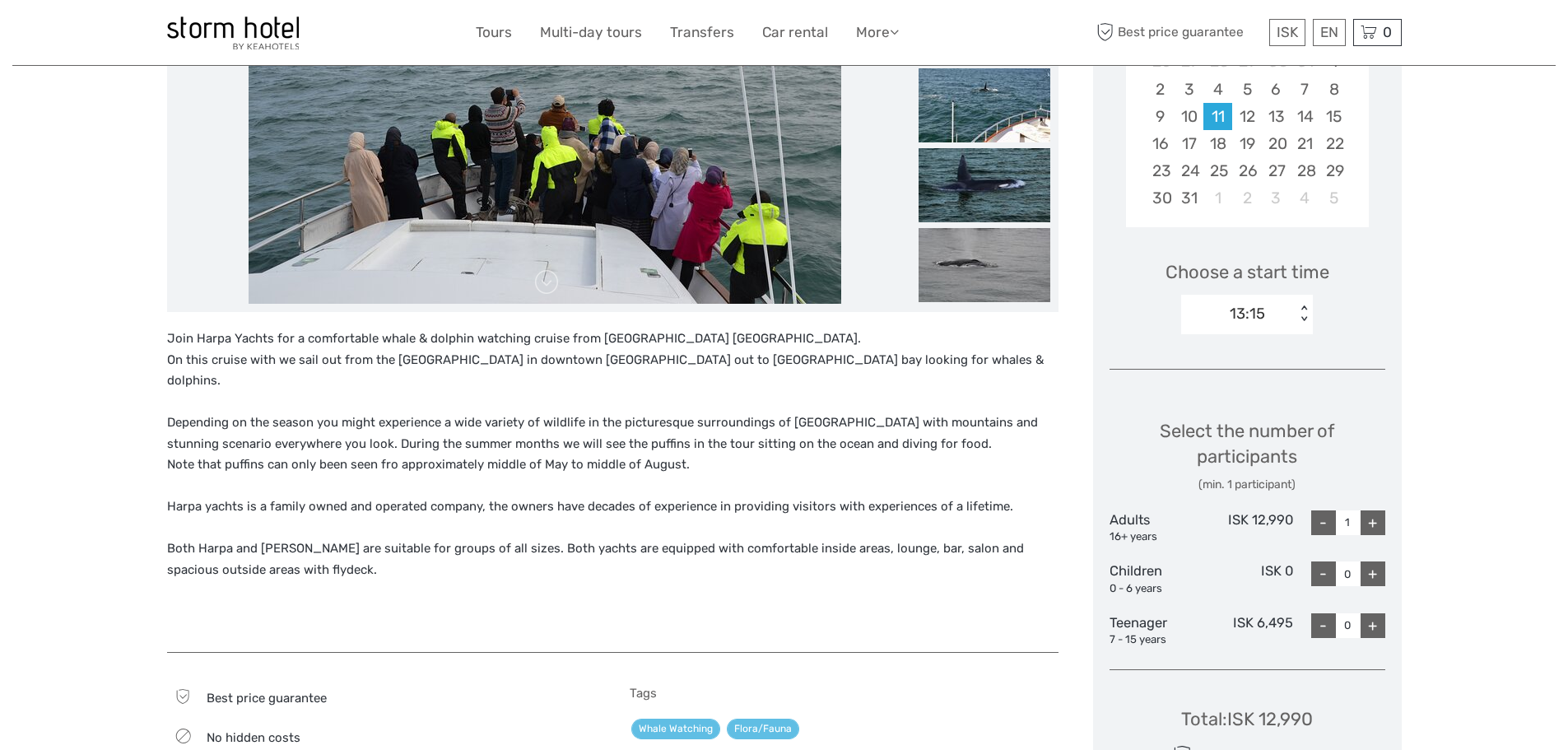
scroll to position [412, 0]
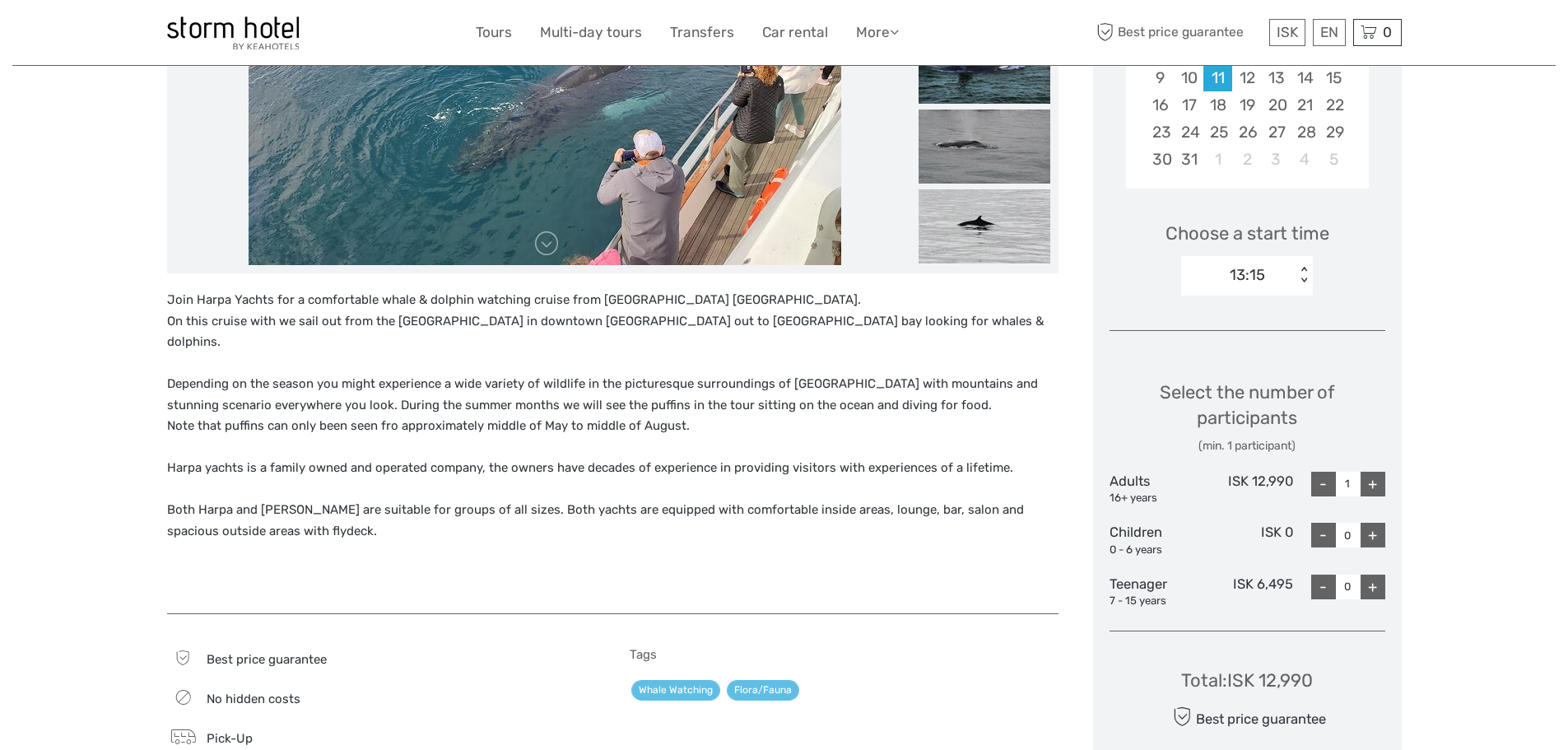
click at [1379, 485] on div "+" at bounding box center [1372, 484] width 25 height 25
type input "2"
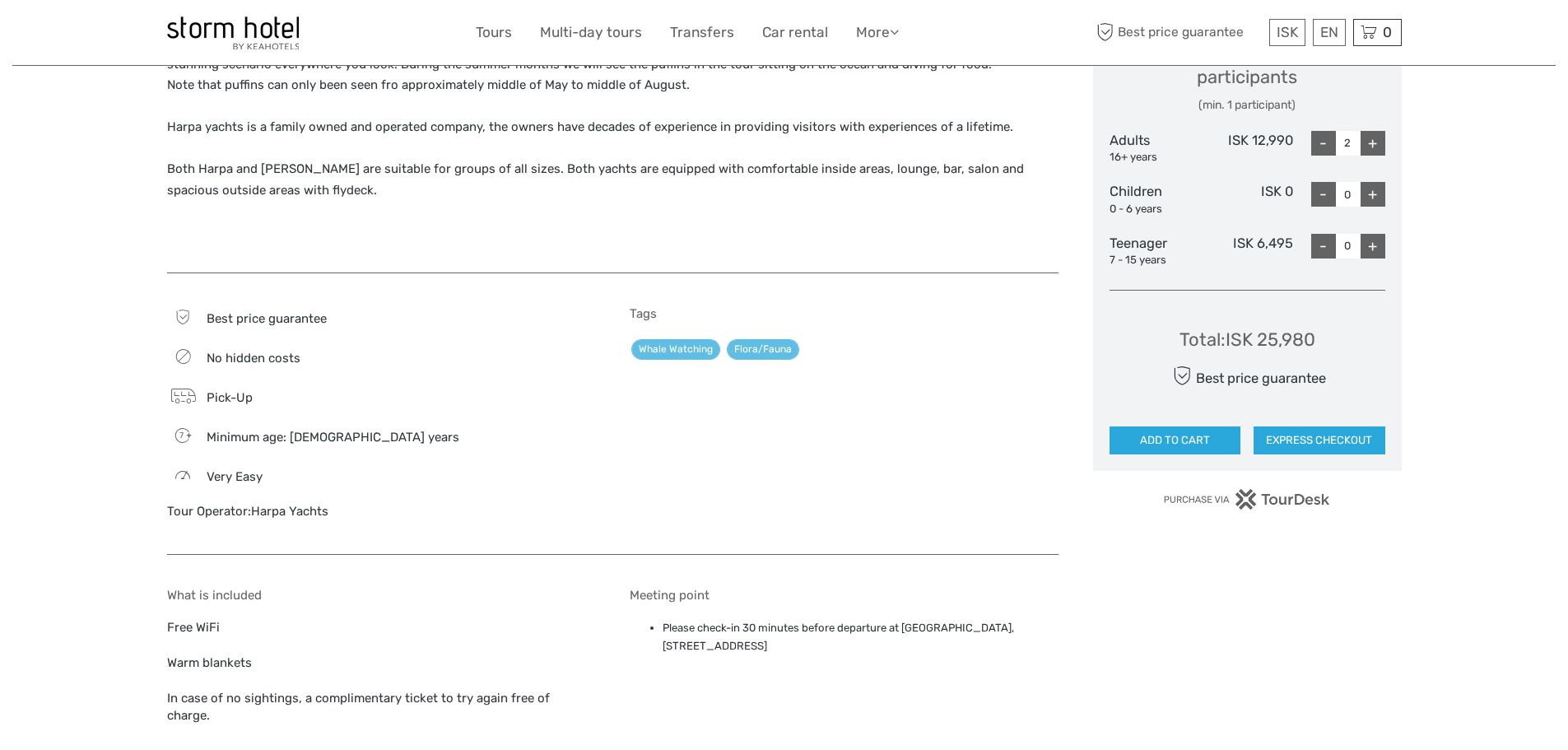
scroll to position [740, 0]
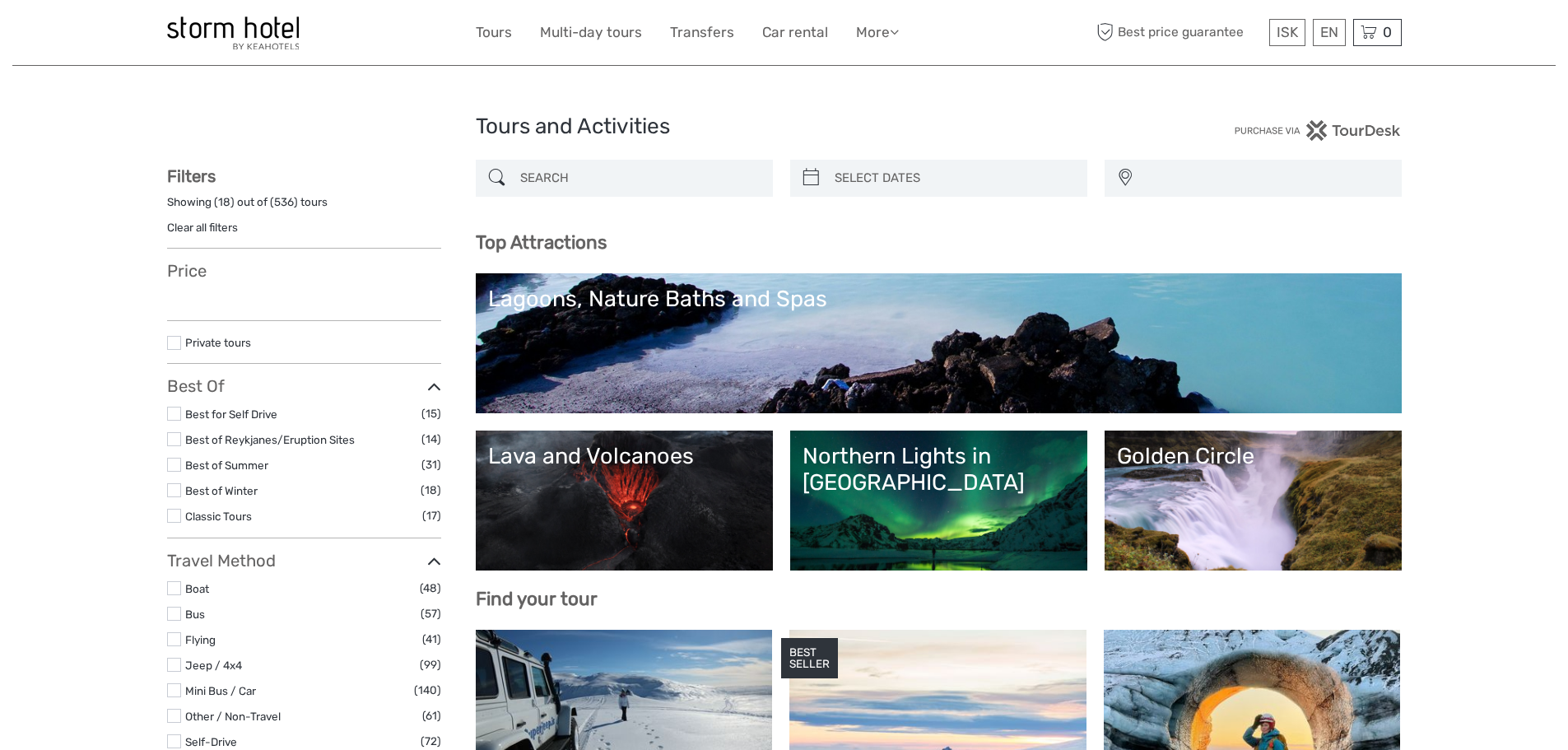
select select
